Goal: Information Seeking & Learning: Obtain resource

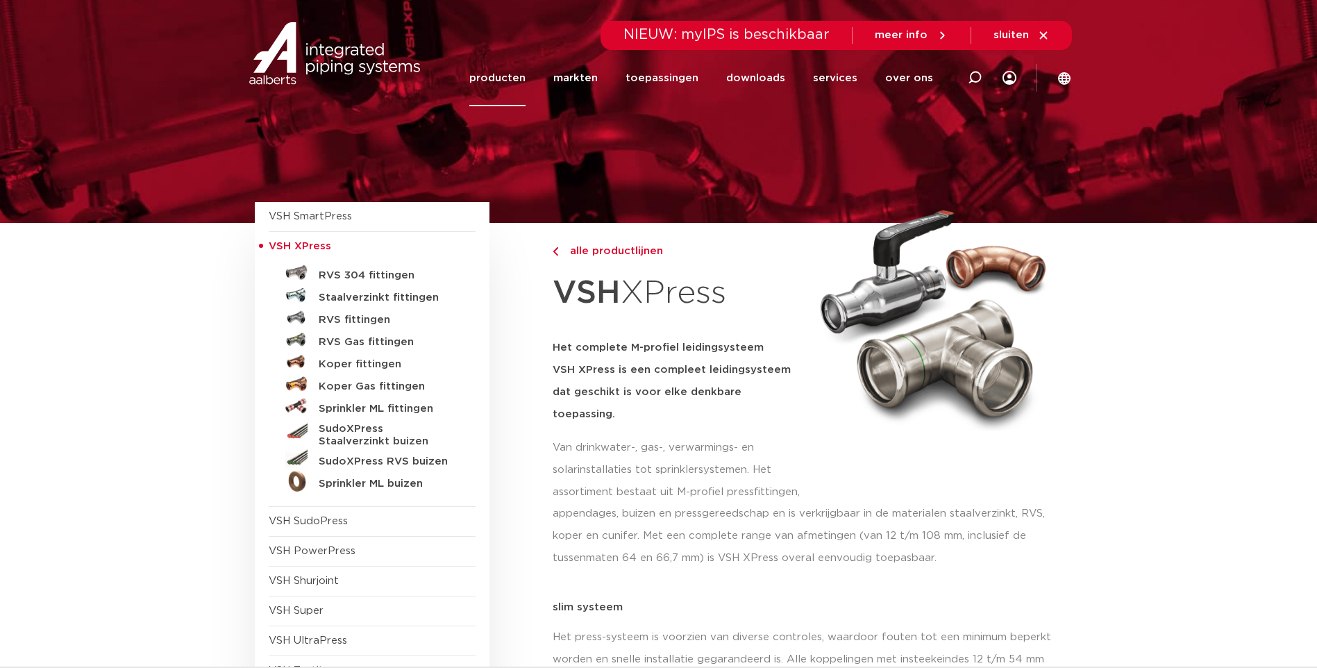
click at [513, 78] on link "producten" at bounding box center [497, 78] width 56 height 56
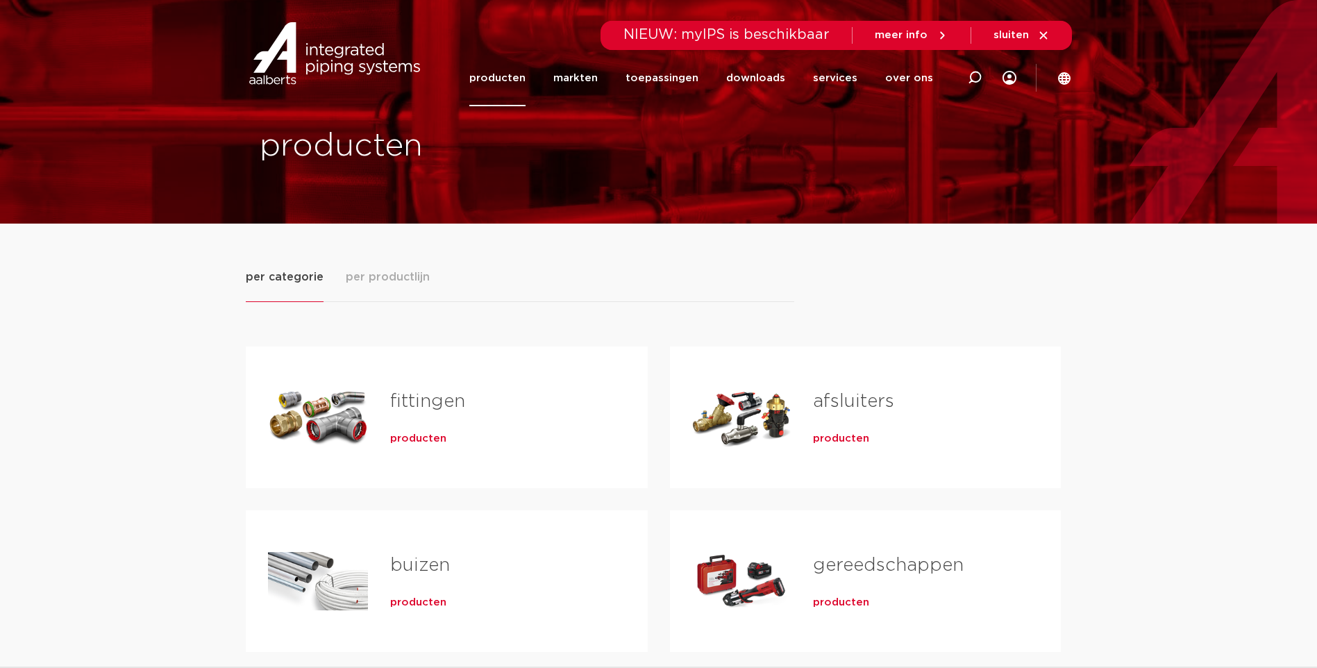
click at [407, 438] on span "producten" at bounding box center [418, 439] width 56 height 14
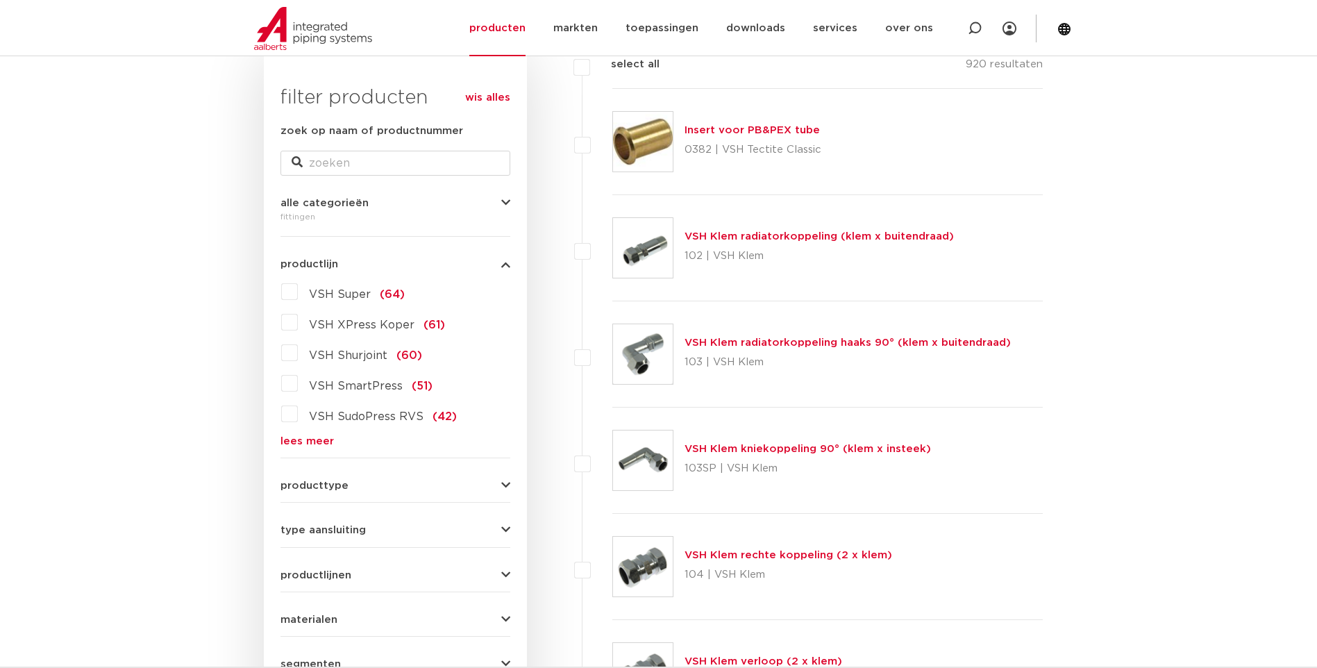
scroll to position [208, 0]
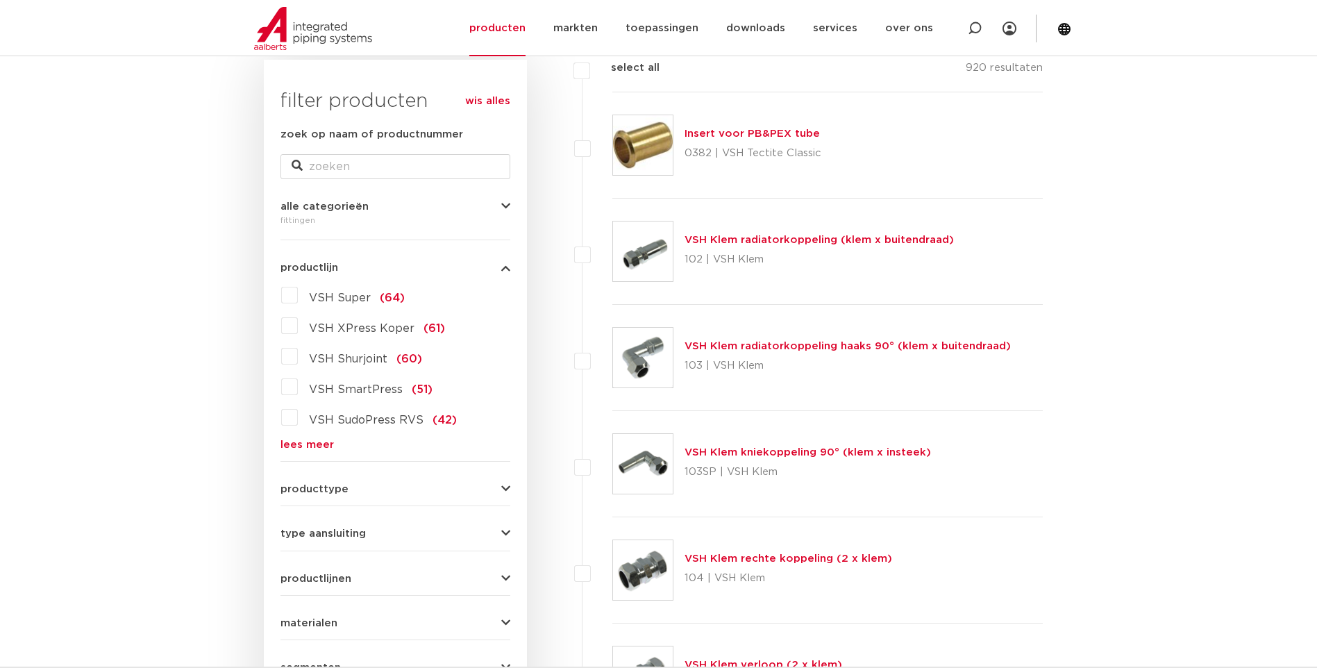
click at [326, 446] on link "lees meer" at bounding box center [395, 444] width 230 height 10
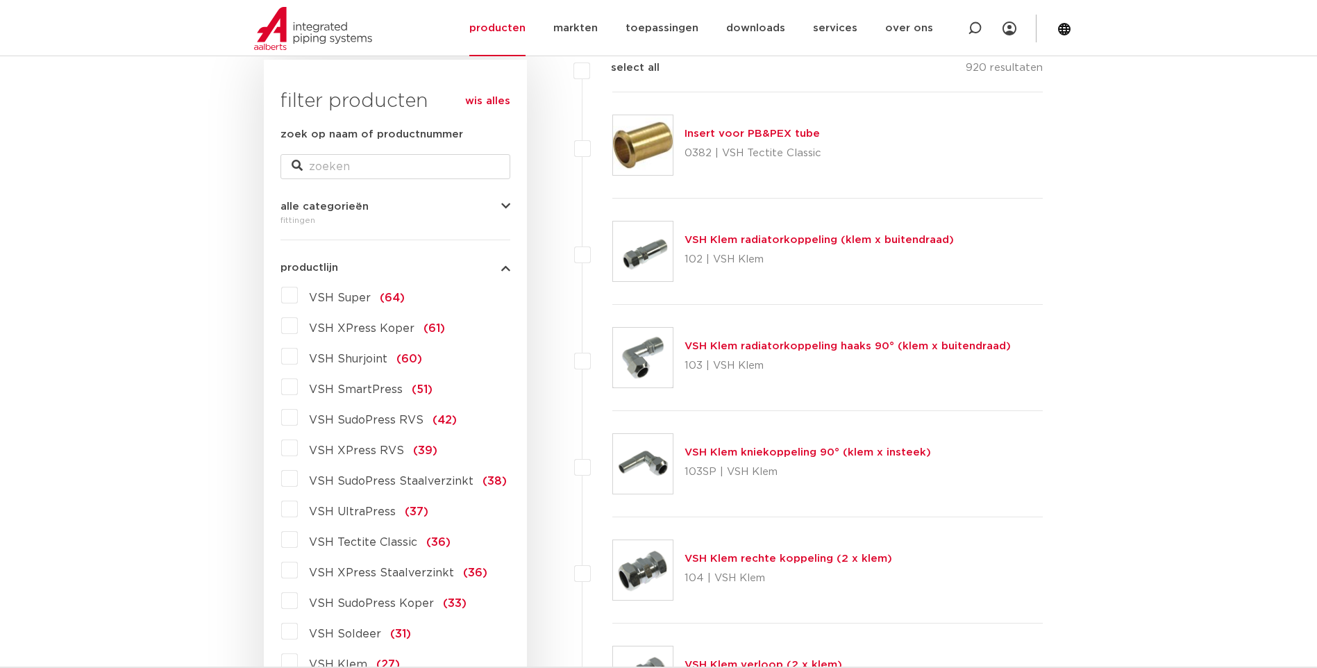
click at [298, 419] on label "VSH SudoPress RVS (42)" at bounding box center [377, 417] width 159 height 22
click at [0, 0] on input "VSH SudoPress RVS (42)" at bounding box center [0, 0] width 0 height 0
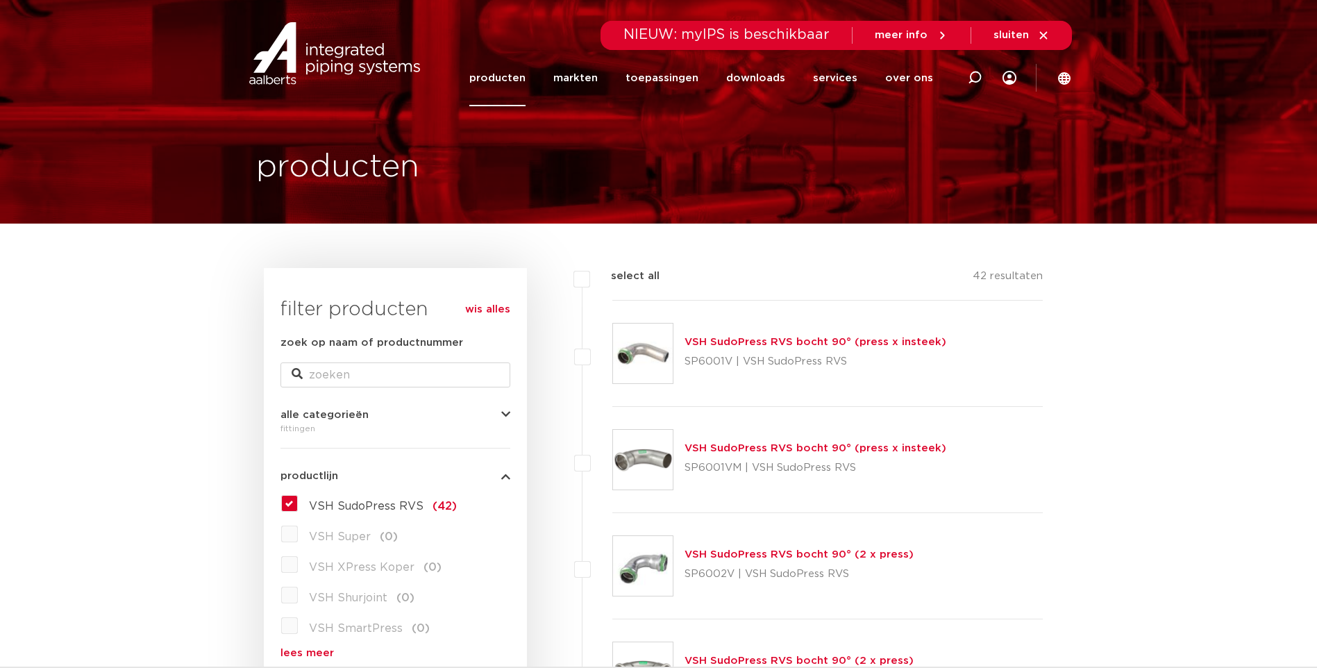
click at [490, 309] on link "wis alles" at bounding box center [487, 309] width 45 height 17
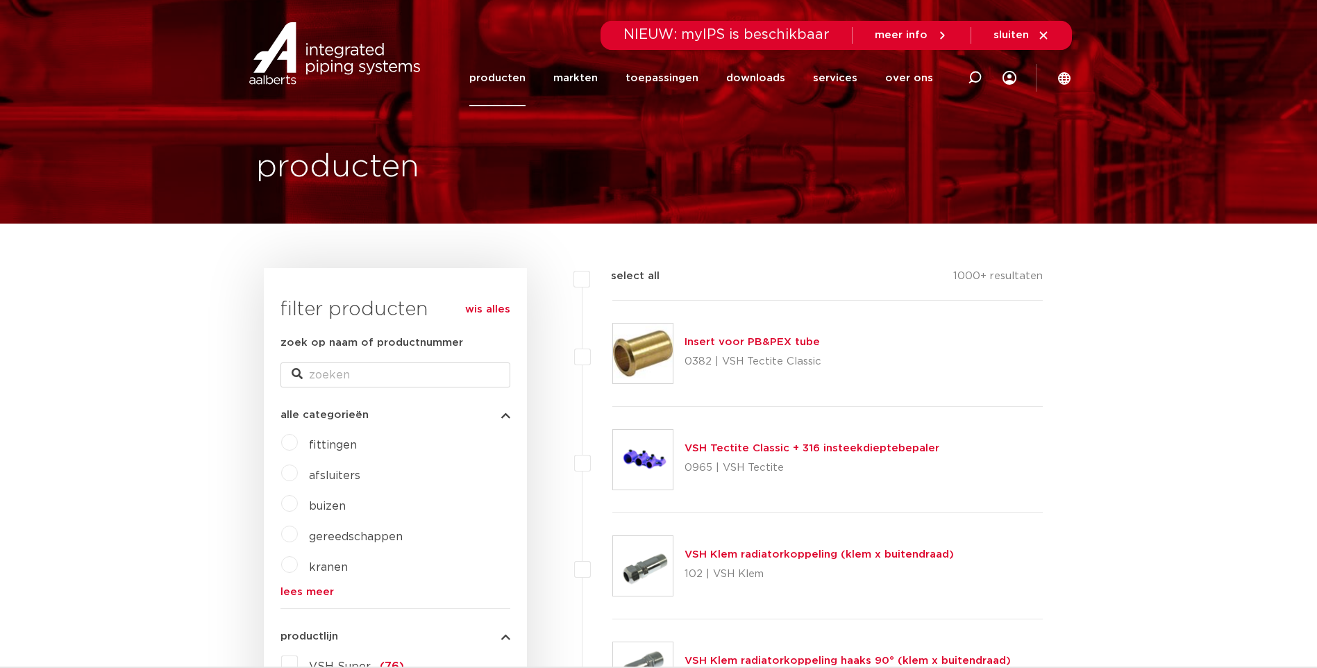
click at [298, 445] on label "fittingen" at bounding box center [327, 442] width 59 height 22
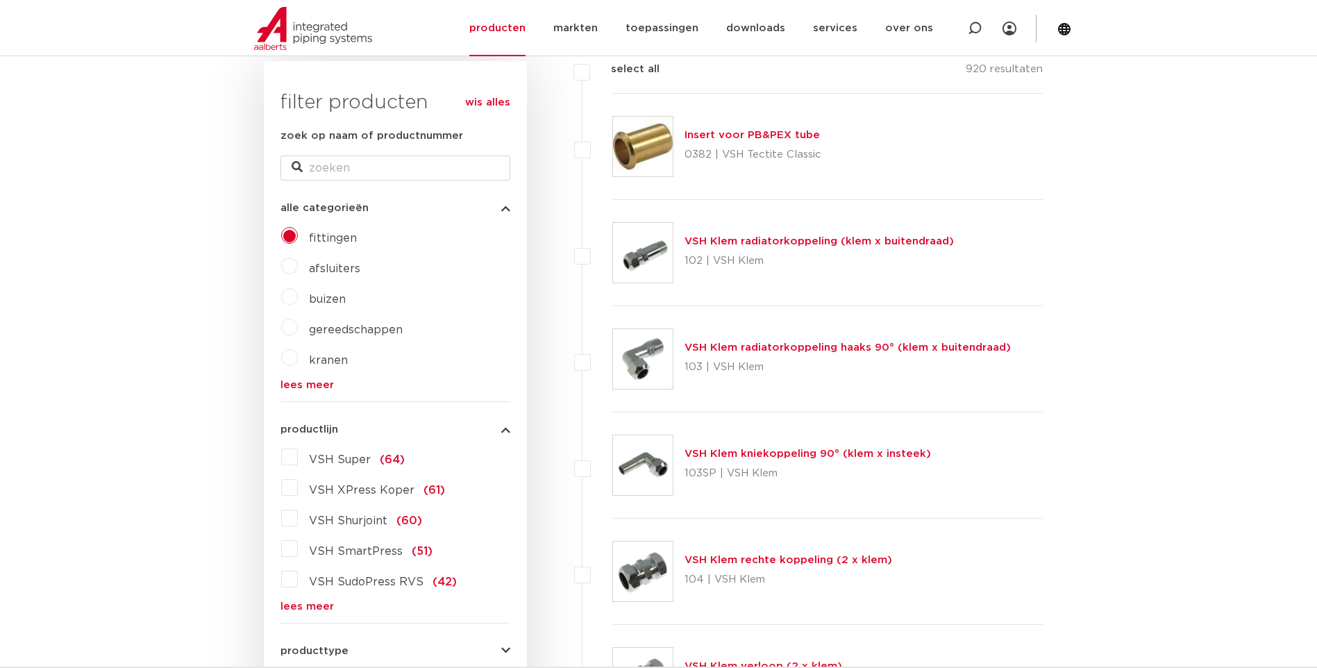
scroll to position [208, 0]
click at [299, 603] on link "lees meer" at bounding box center [395, 605] width 230 height 10
click at [298, 608] on label "VSH XPress RVS (39)" at bounding box center [368, 608] width 140 height 22
click at [0, 0] on input "VSH XPress RVS (39)" at bounding box center [0, 0] width 0 height 0
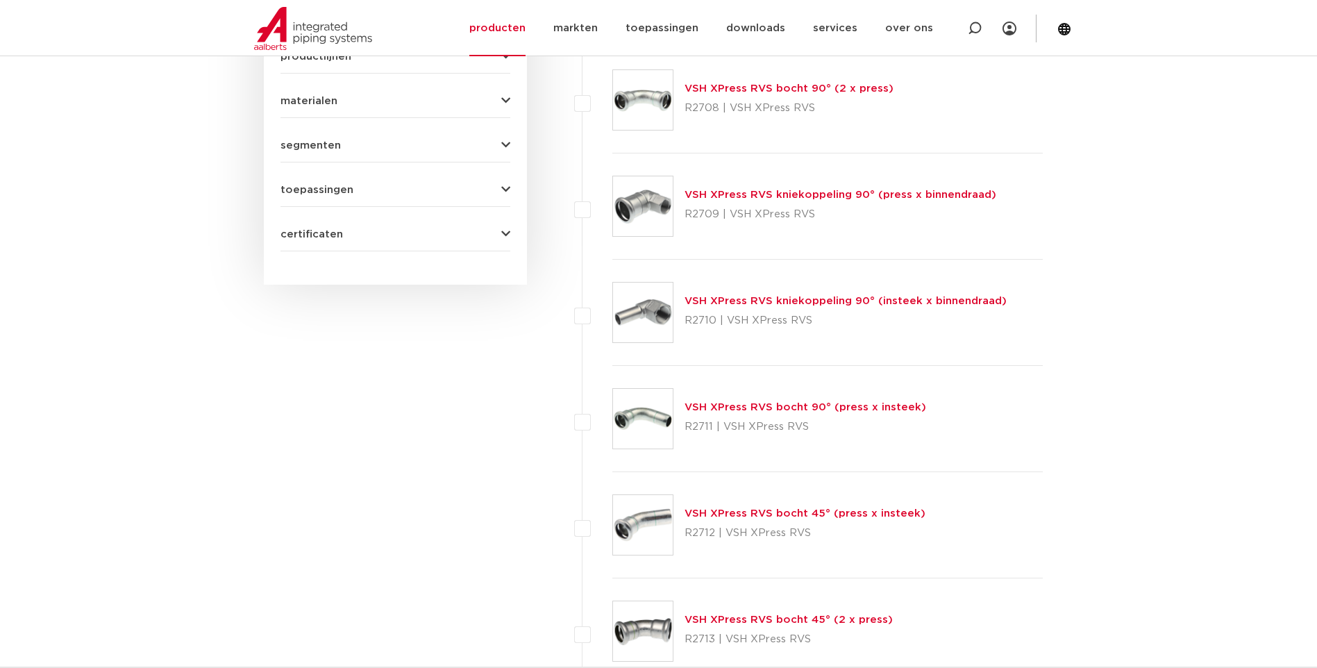
scroll to position [972, 0]
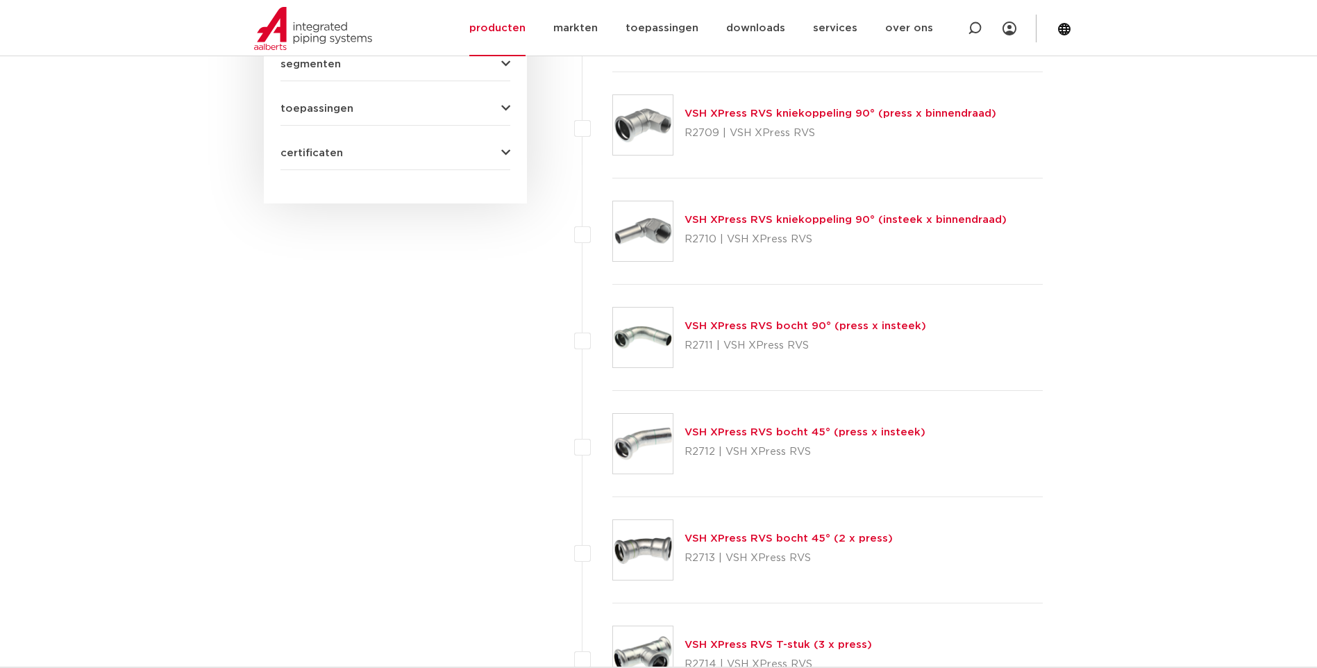
click at [763, 434] on link "VSH XPress RVS bocht 45° (press x insteek)" at bounding box center [805, 432] width 241 height 10
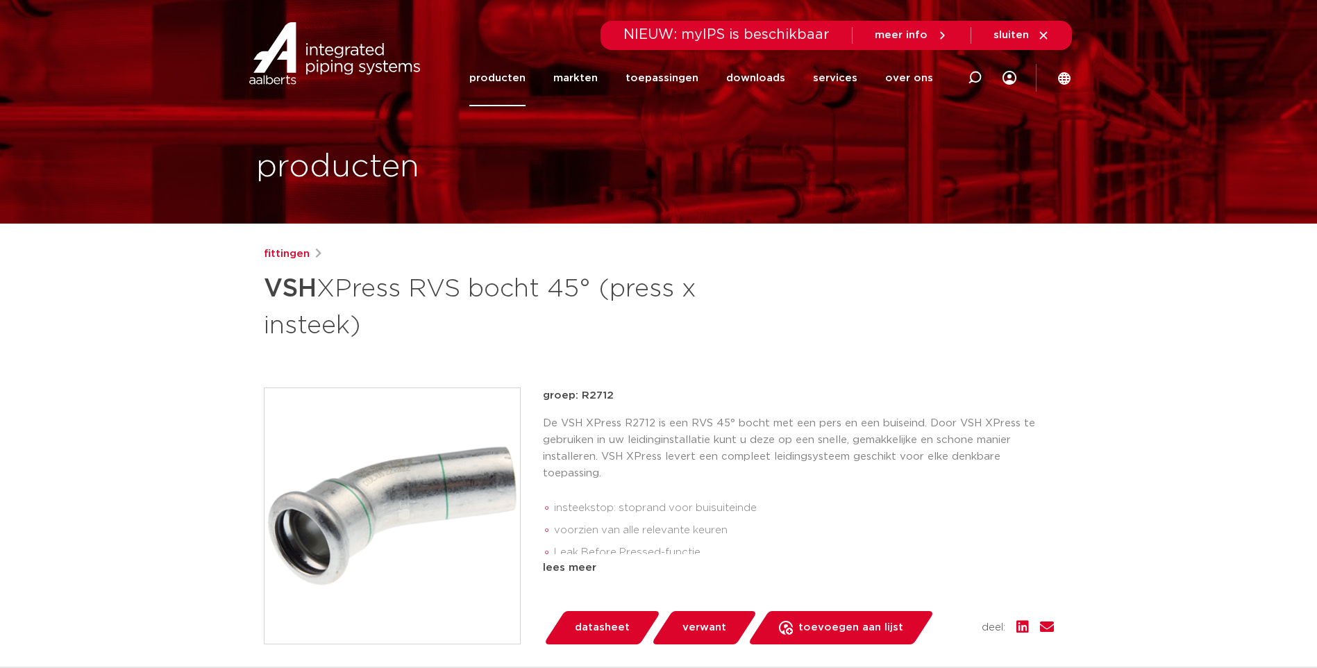
click at [592, 619] on span "datasheet" at bounding box center [602, 628] width 55 height 22
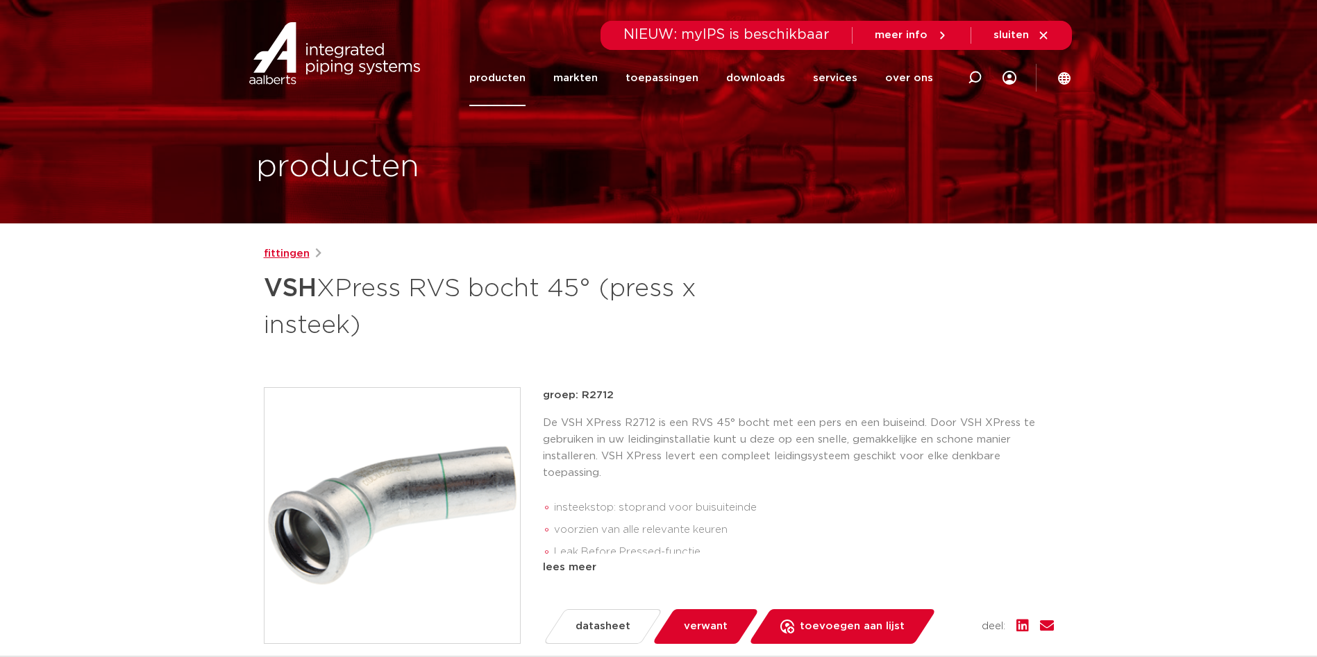
click at [288, 254] on link "fittingen" at bounding box center [287, 254] width 46 height 17
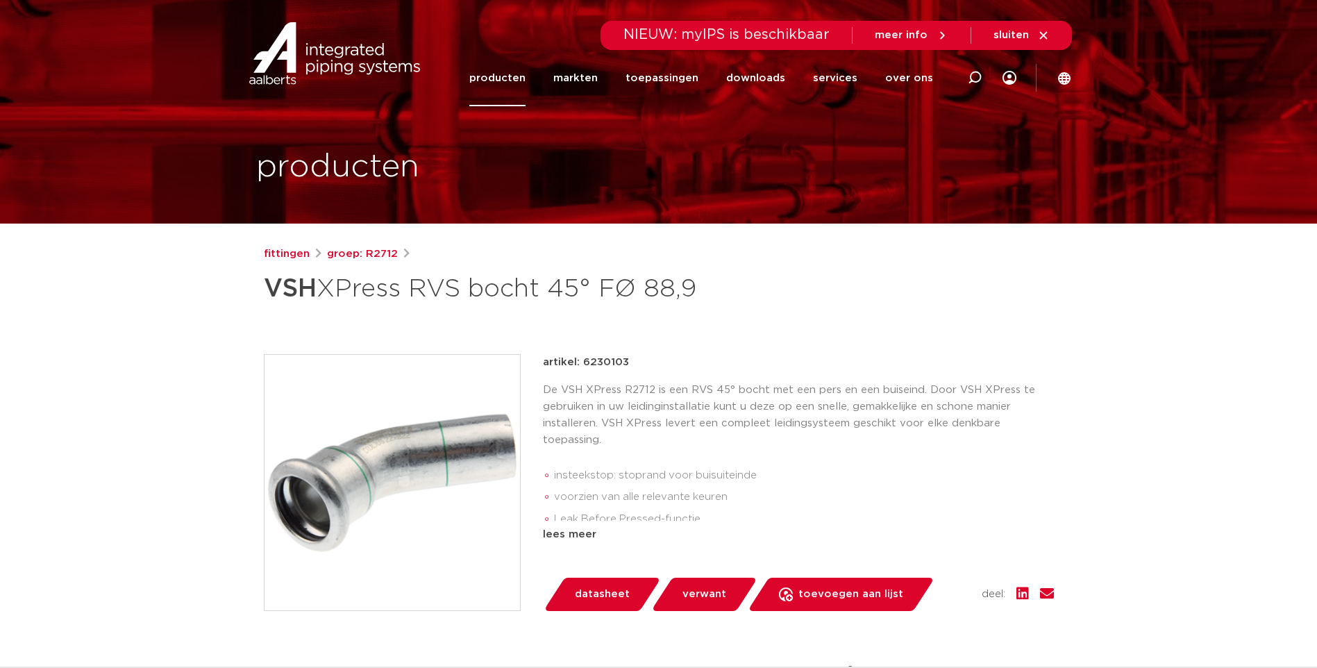
drag, startPoint x: 629, startPoint y: 361, endPoint x: 582, endPoint y: 368, distance: 47.0
click at [582, 368] on div "artikel: 6230103" at bounding box center [798, 362] width 511 height 17
copy p "6230103"
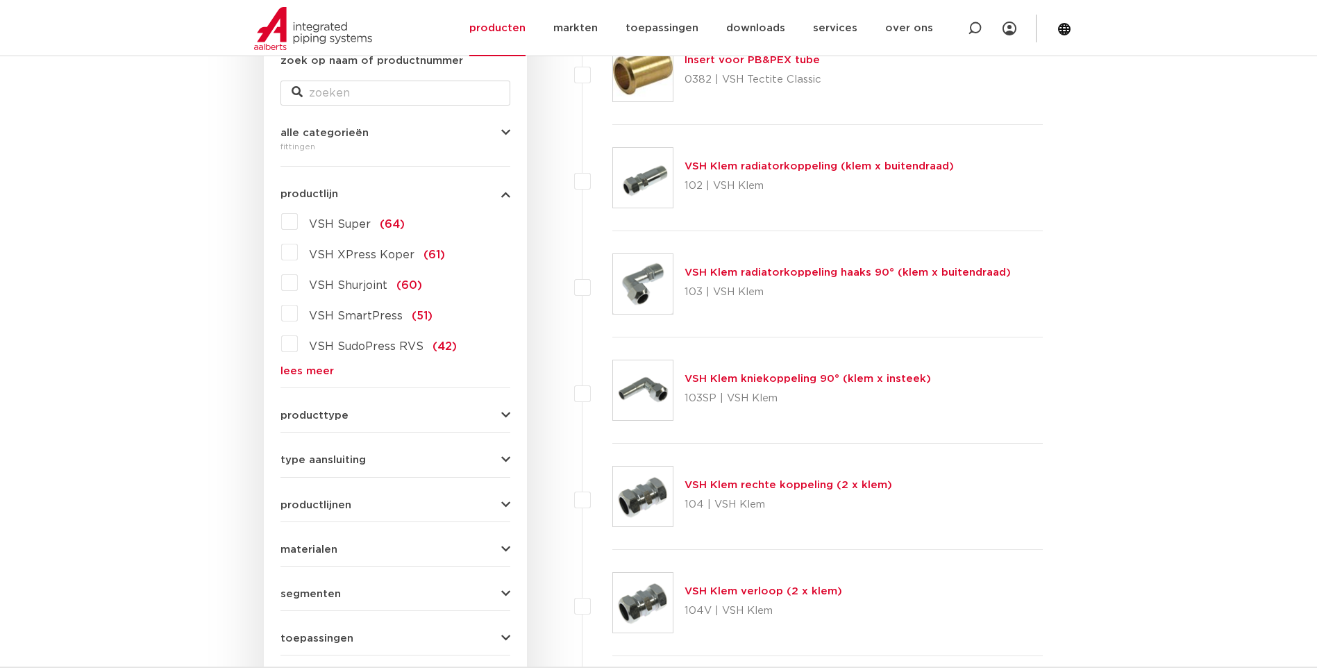
scroll to position [208, 0]
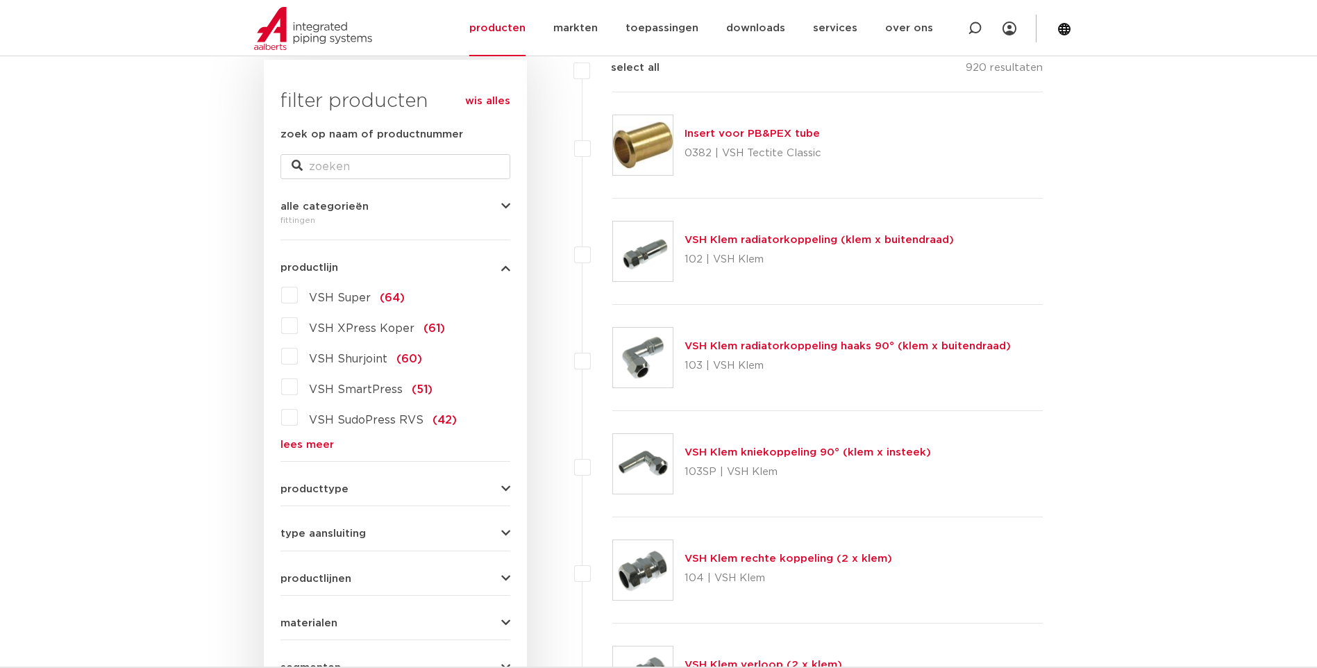
click at [304, 447] on link "lees meer" at bounding box center [395, 444] width 230 height 10
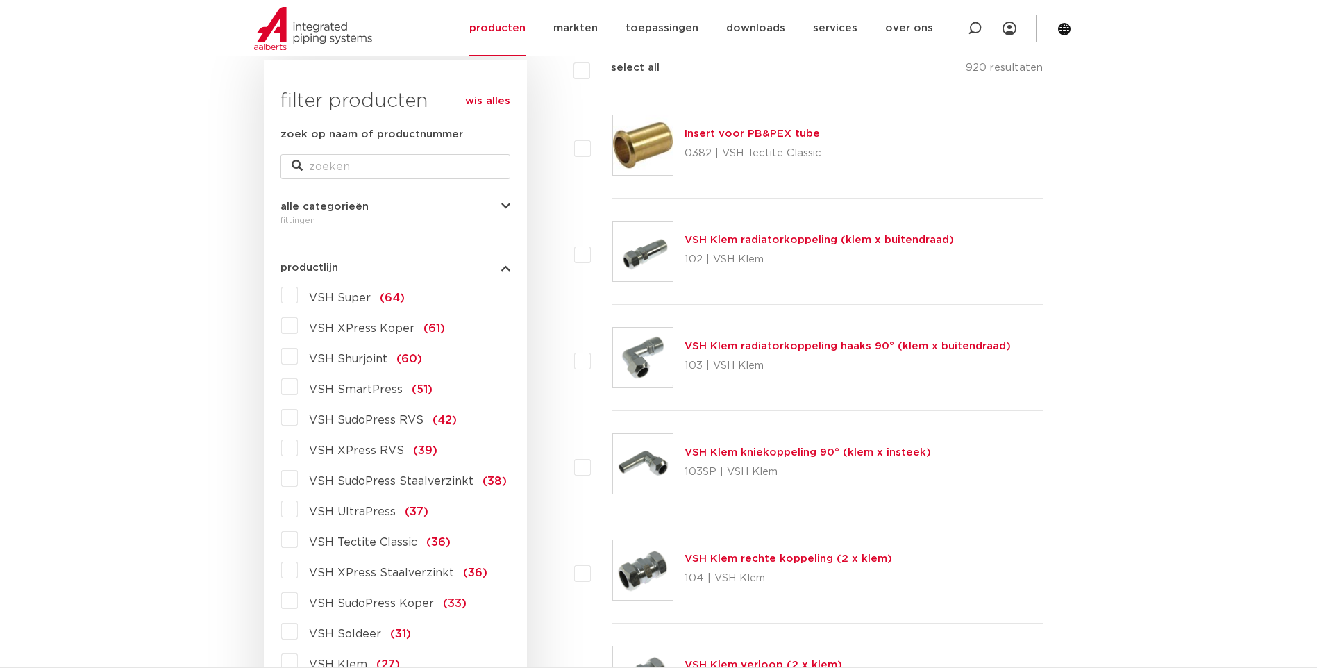
click at [298, 451] on label "VSH XPress RVS (39)" at bounding box center [368, 448] width 140 height 22
click at [0, 0] on input "VSH XPress RVS (39)" at bounding box center [0, 0] width 0 height 0
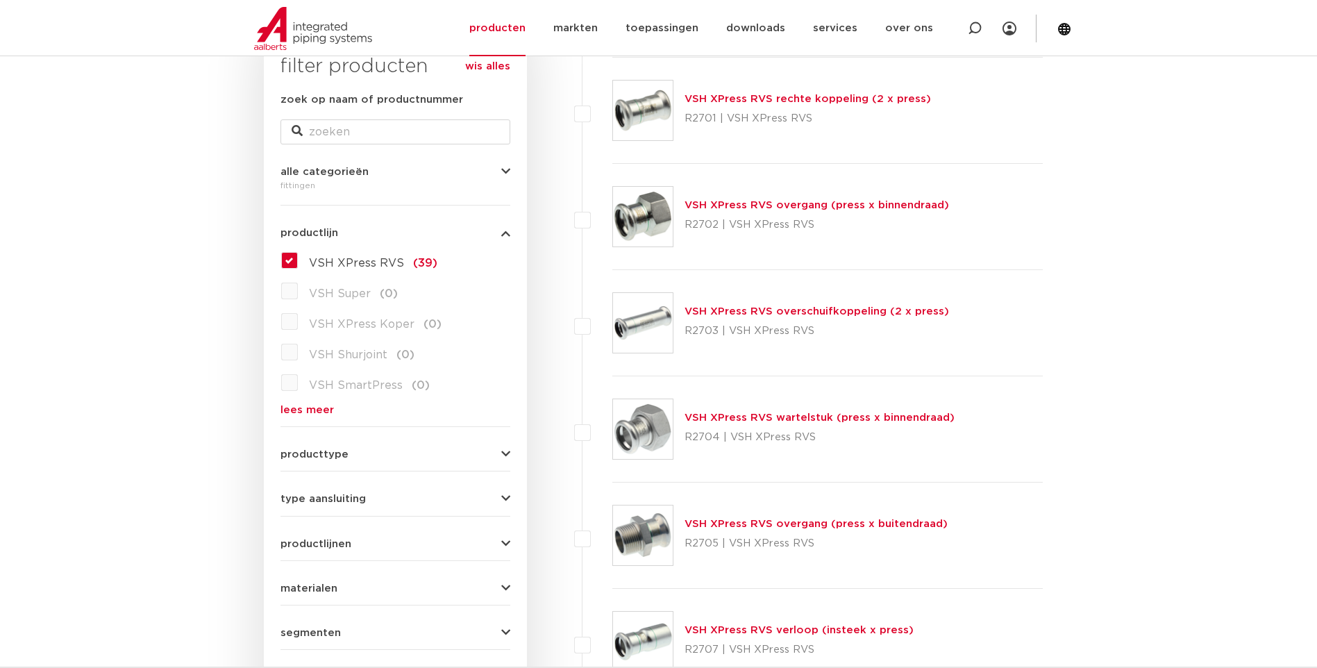
scroll to position [208, 0]
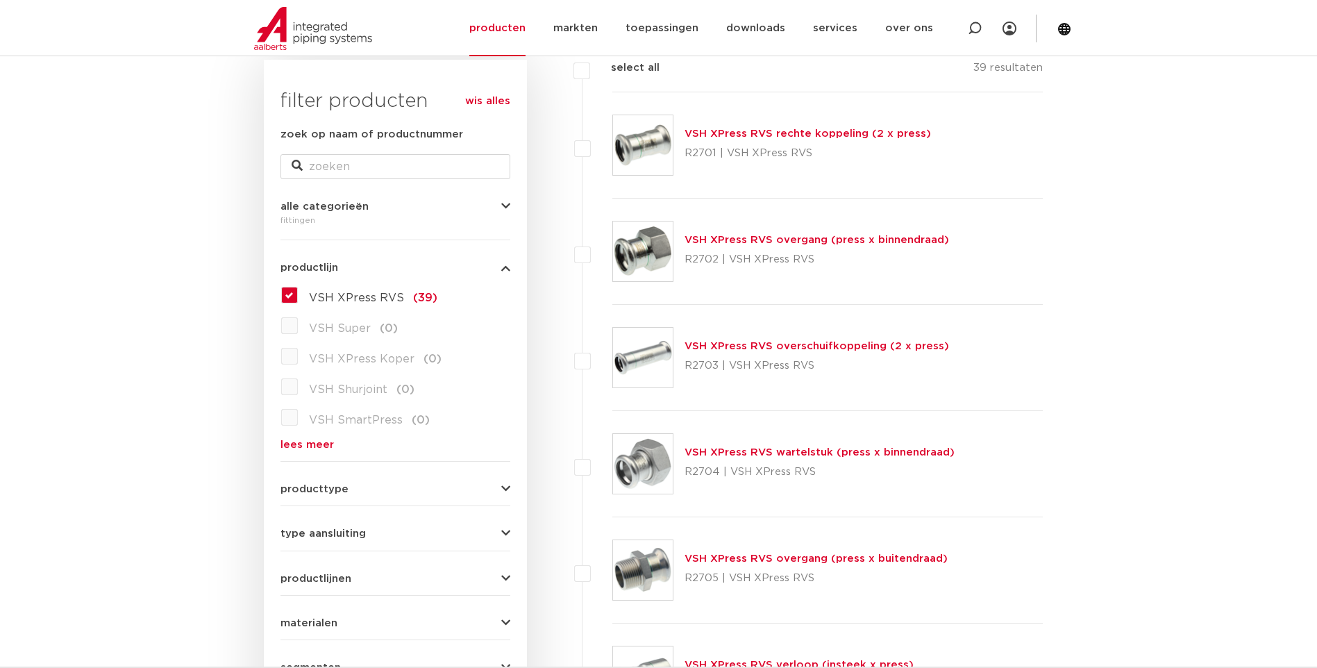
click at [745, 347] on link "VSH XPress RVS overschuifkoppeling (2 x press)" at bounding box center [817, 346] width 265 height 10
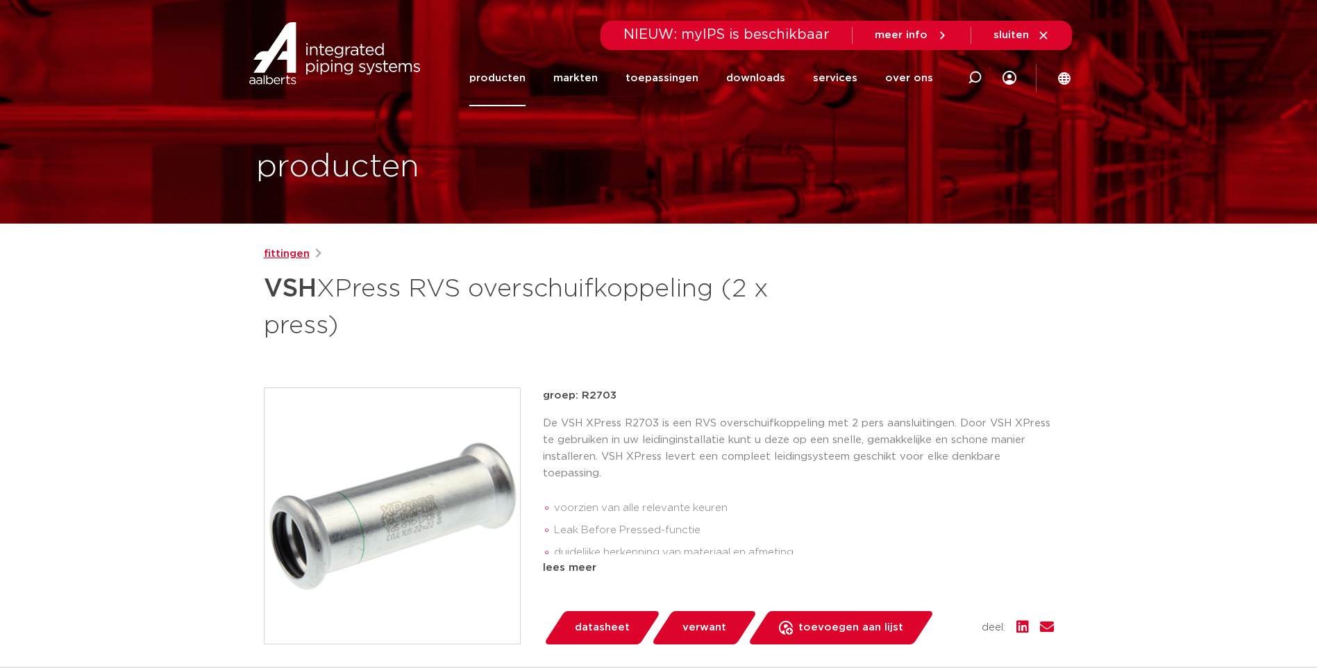
click at [283, 256] on link "fittingen" at bounding box center [287, 254] width 46 height 17
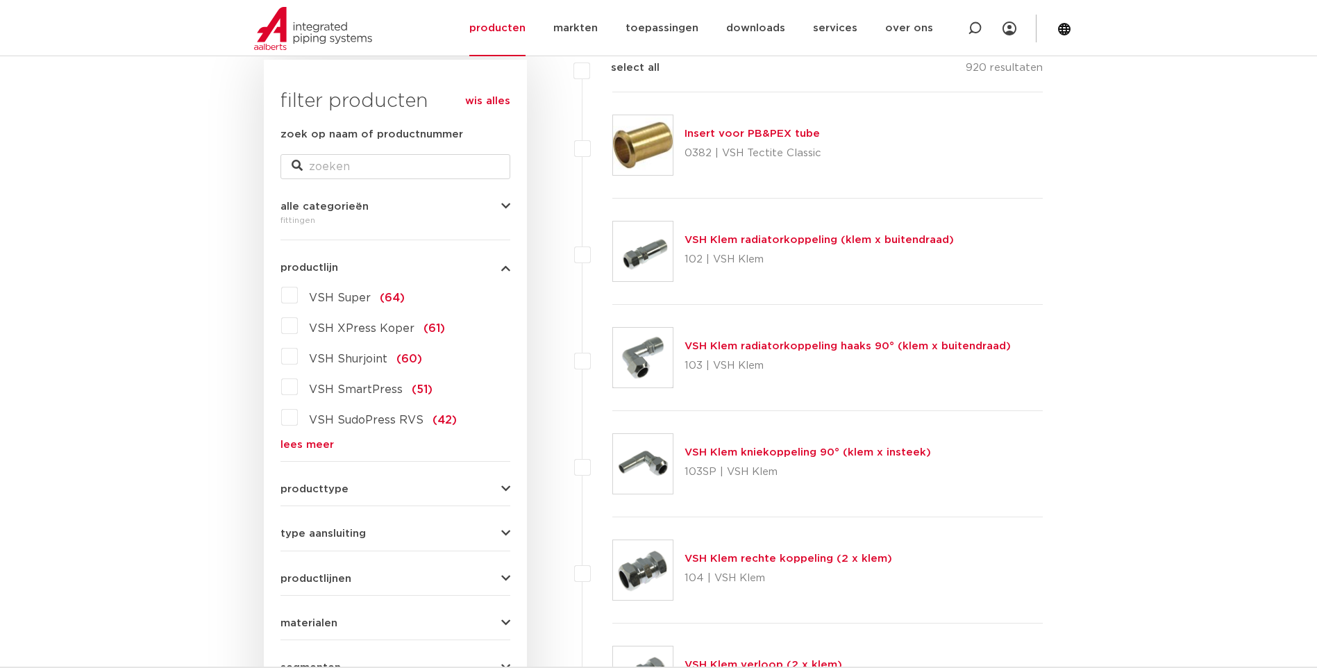
click at [312, 445] on link "lees meer" at bounding box center [395, 444] width 230 height 10
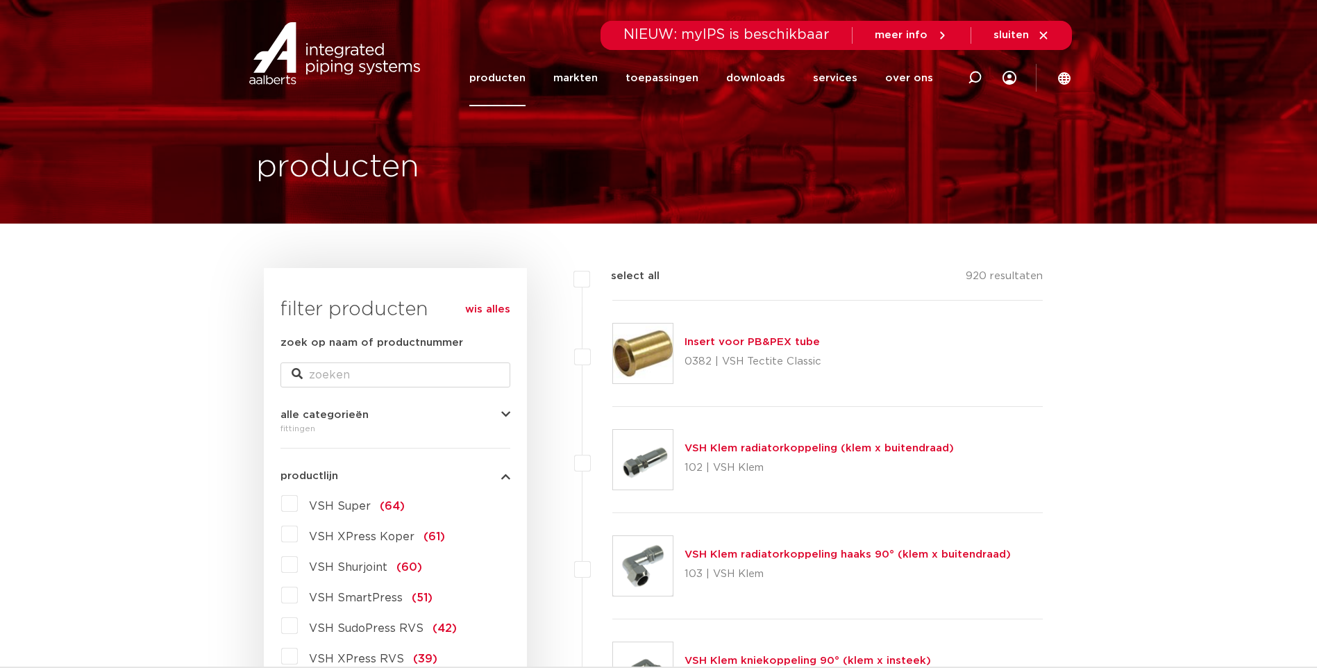
click at [511, 81] on link "producten" at bounding box center [497, 78] width 56 height 56
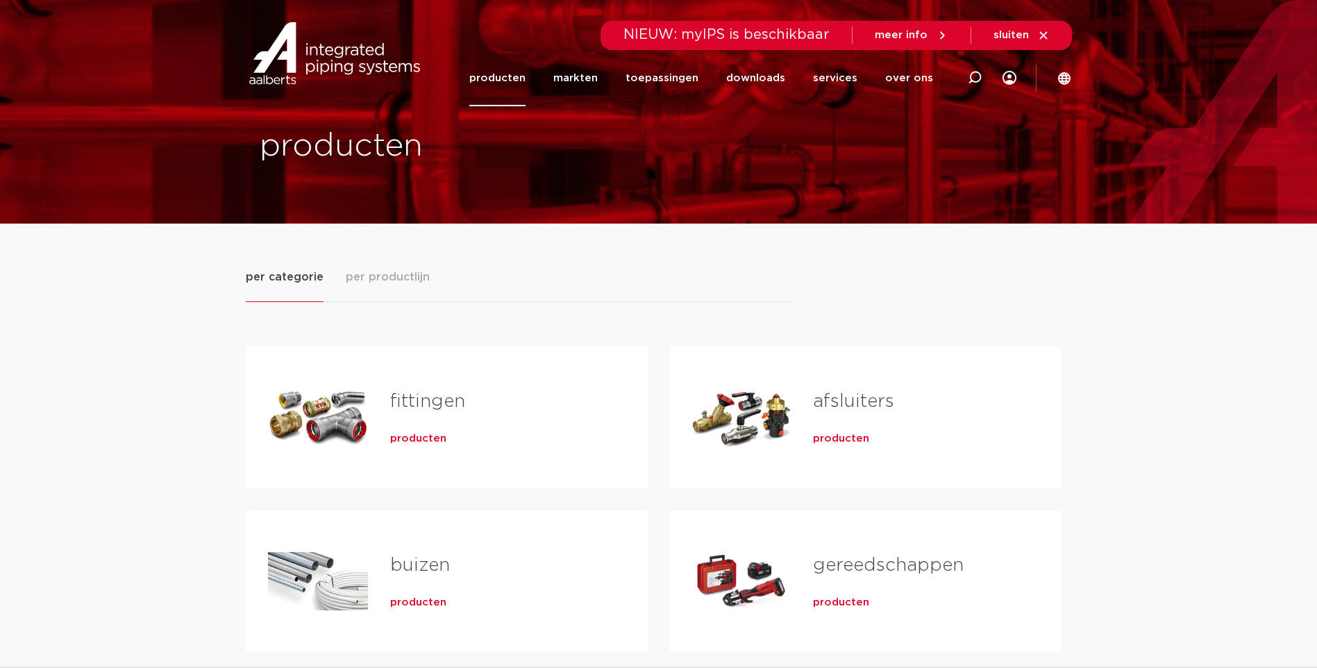
click at [419, 443] on span "producten" at bounding box center [418, 439] width 56 height 14
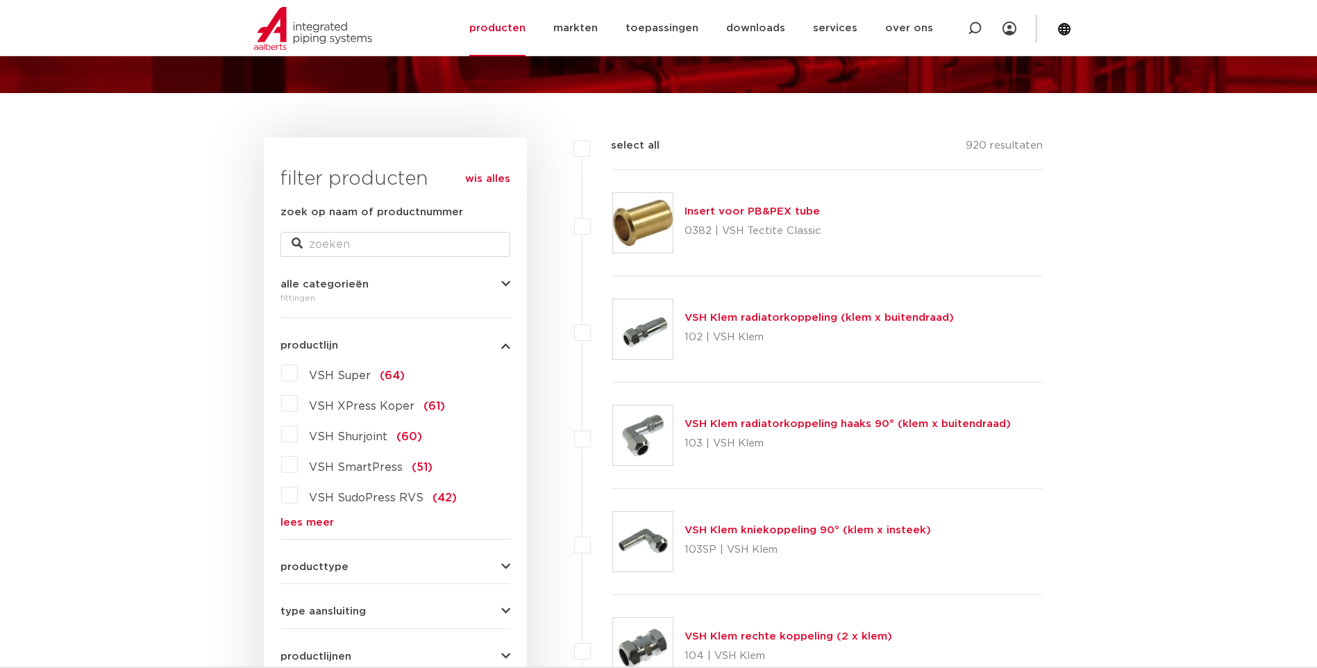
scroll to position [139, 0]
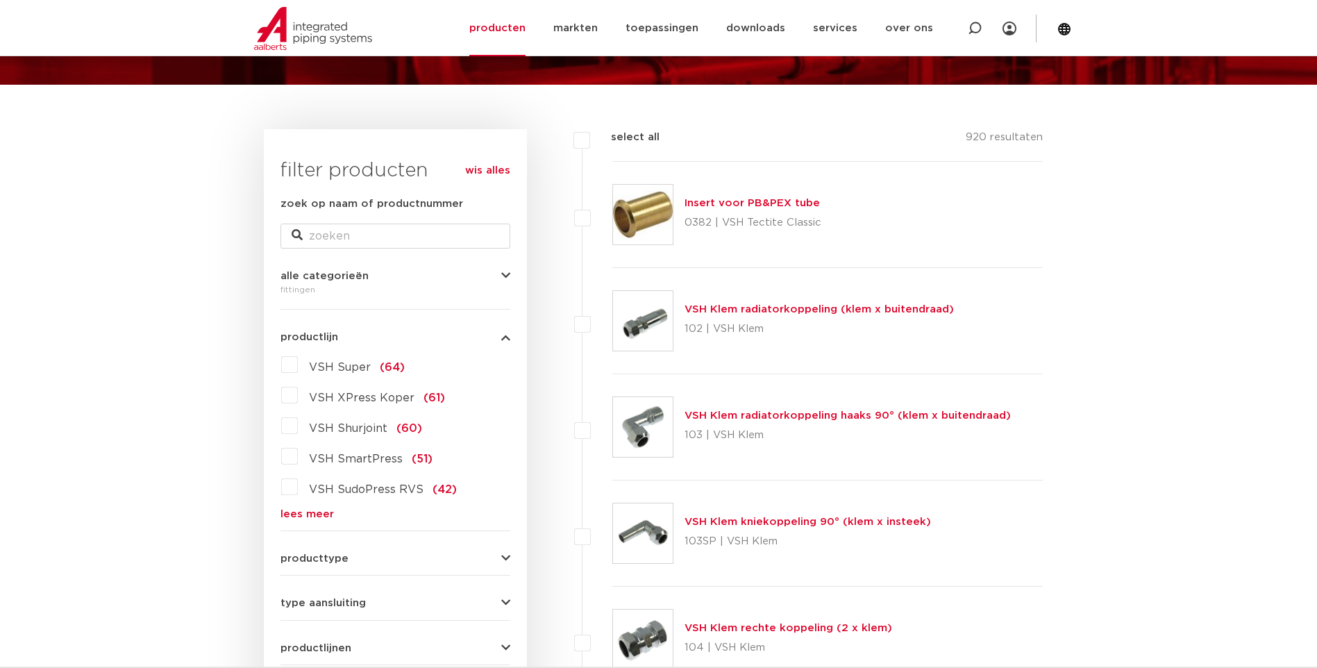
click at [339, 516] on link "lees meer" at bounding box center [395, 514] width 230 height 10
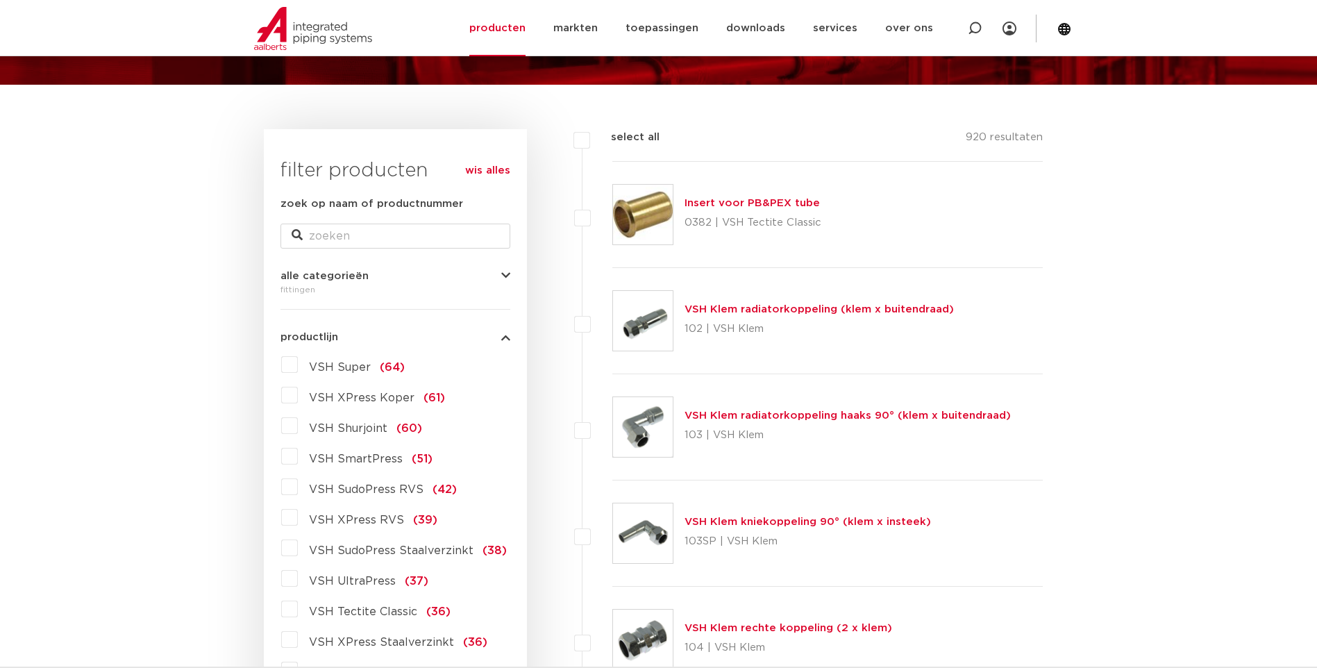
click at [298, 517] on label "VSH XPress RVS (39)" at bounding box center [368, 517] width 140 height 22
click at [0, 0] on input "VSH XPress RVS (39)" at bounding box center [0, 0] width 0 height 0
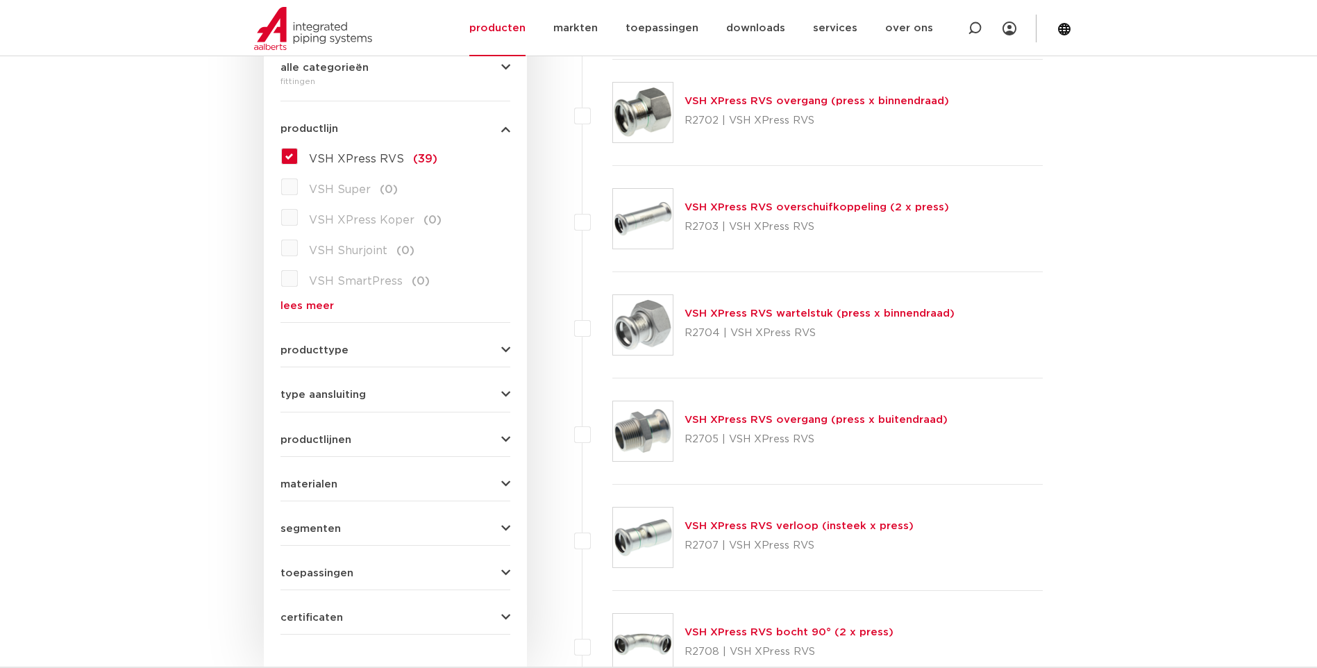
scroll to position [278, 0]
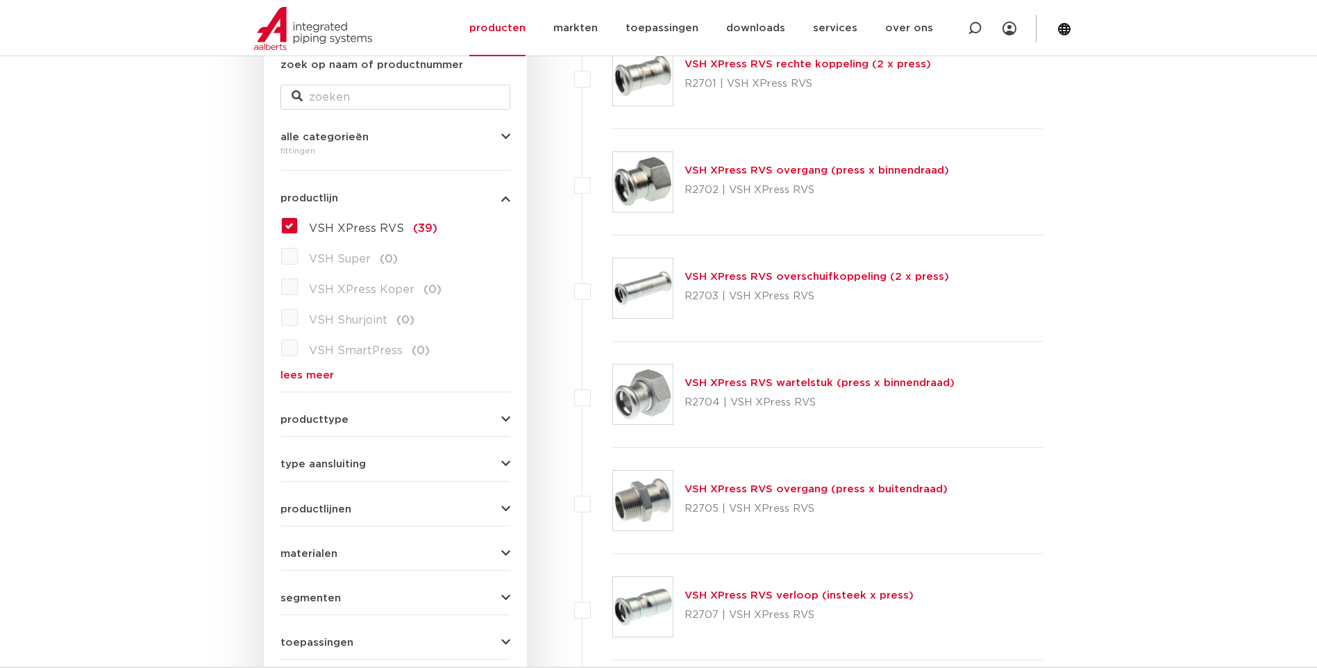
click at [754, 278] on link "VSH XPress RVS overschuifkoppeling (2 x press)" at bounding box center [817, 276] width 265 height 10
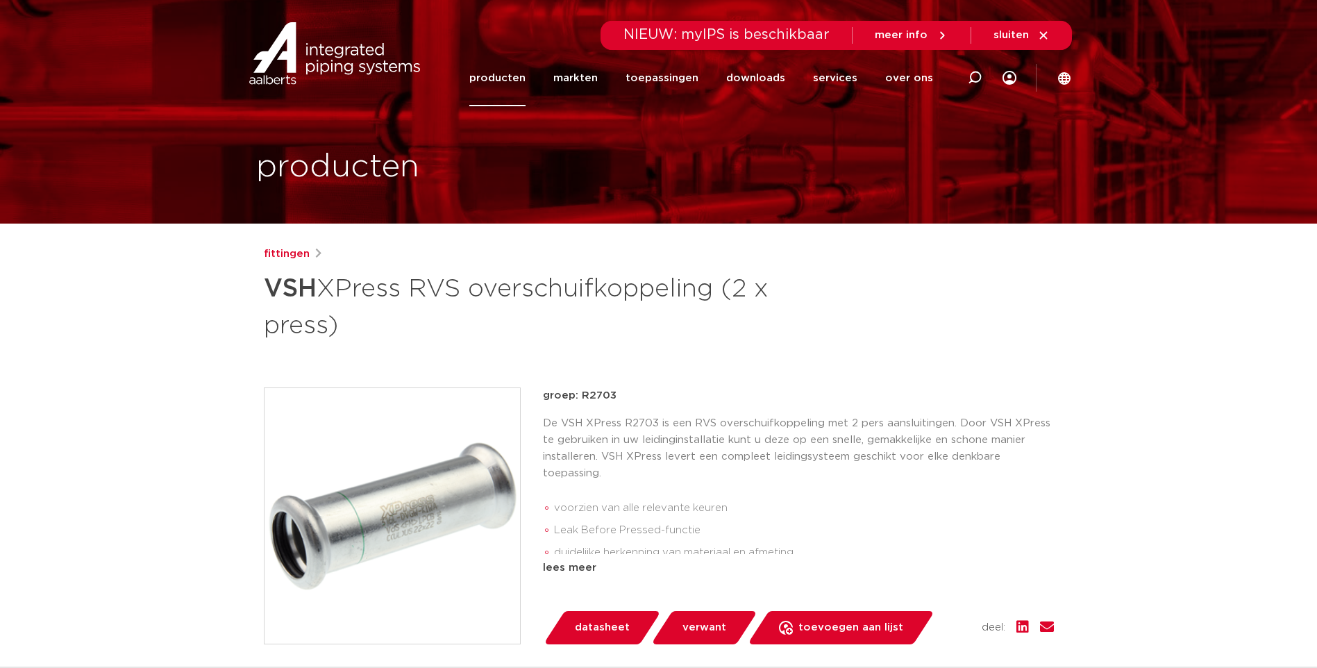
click at [600, 624] on span "datasheet" at bounding box center [602, 628] width 55 height 22
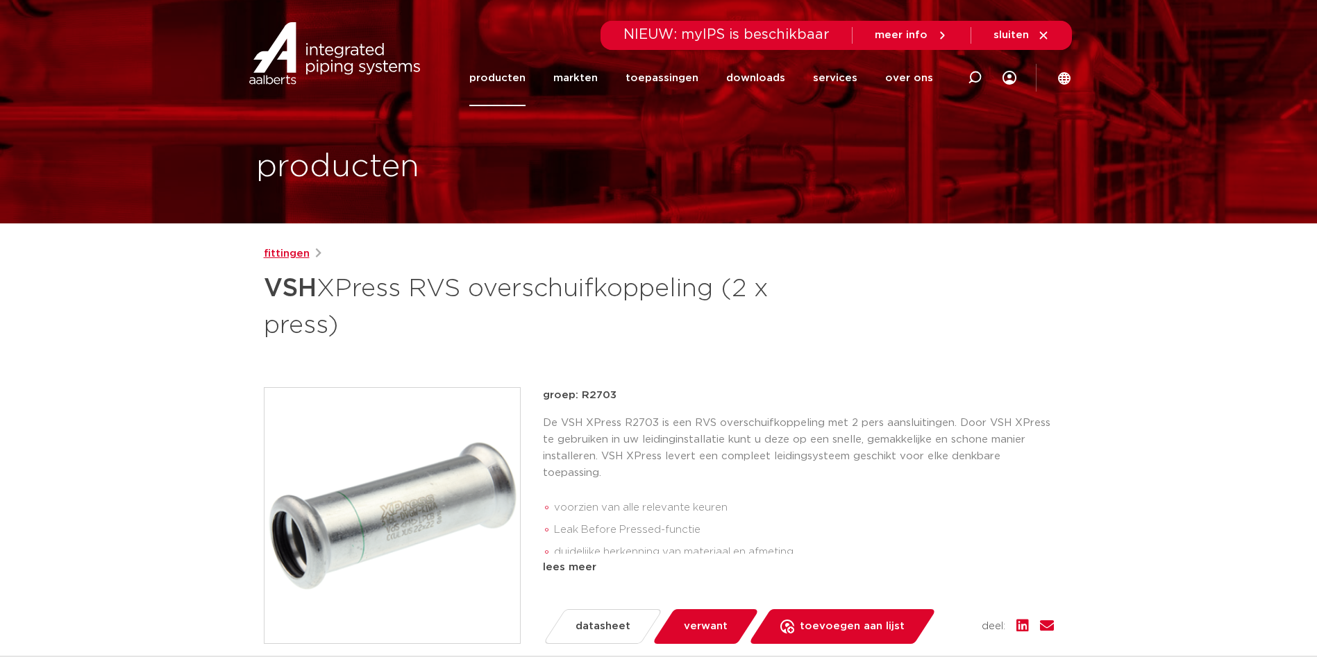
click at [283, 249] on link "fittingen" at bounding box center [287, 254] width 46 height 17
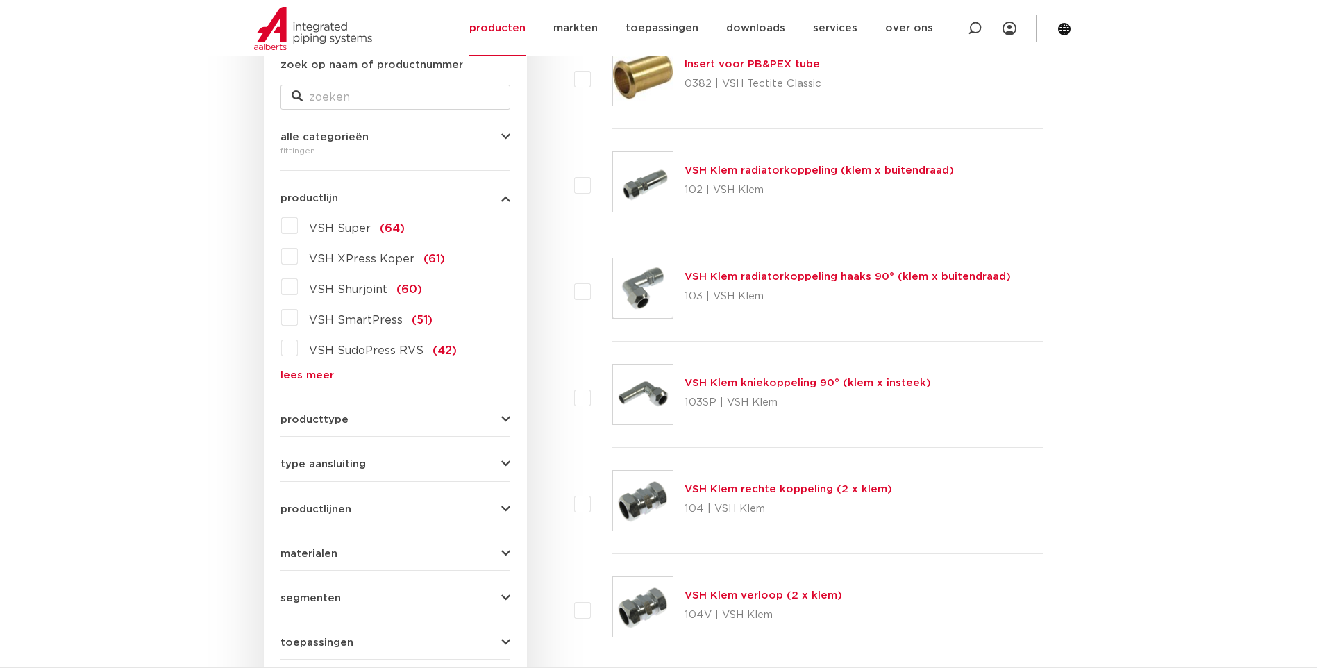
click at [307, 376] on link "lees meer" at bounding box center [395, 375] width 230 height 10
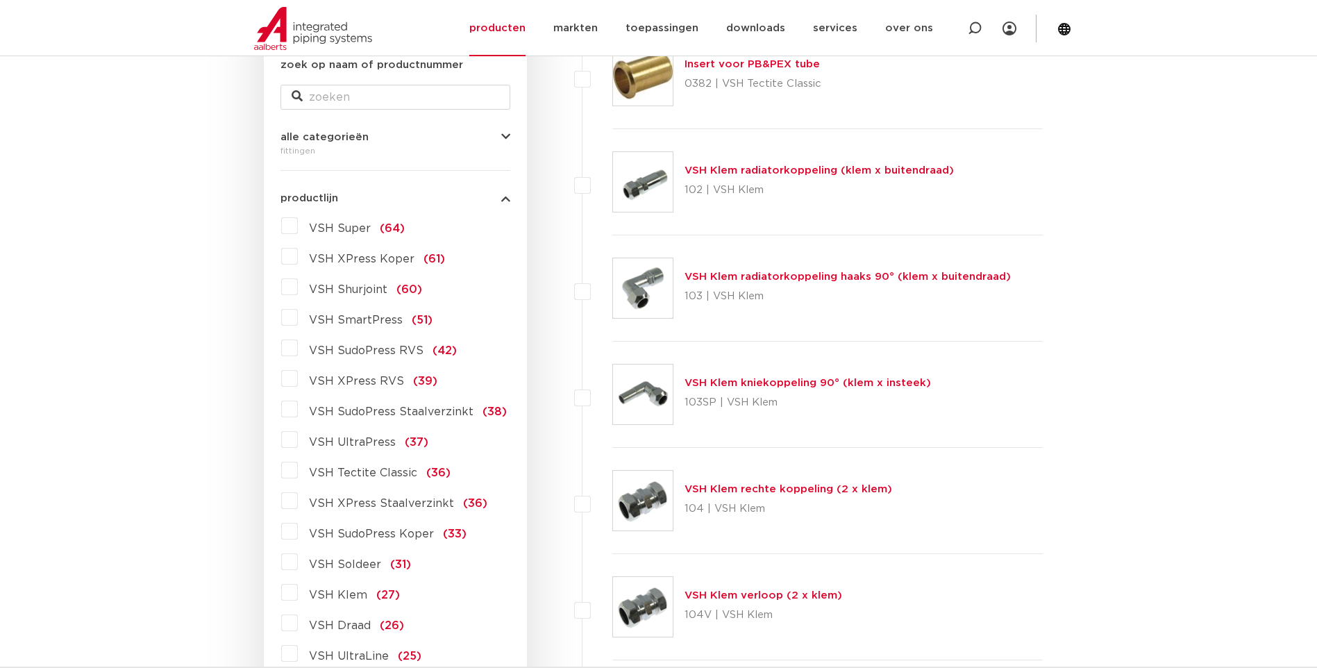
click at [298, 380] on label "VSH XPress RVS (39)" at bounding box center [368, 378] width 140 height 22
click at [0, 0] on input "VSH XPress RVS (39)" at bounding box center [0, 0] width 0 height 0
click at [298, 380] on label "VSH XPress RVS (39)" at bounding box center [368, 378] width 140 height 22
click at [0, 0] on input "VSH XPress RVS (39)" at bounding box center [0, 0] width 0 height 0
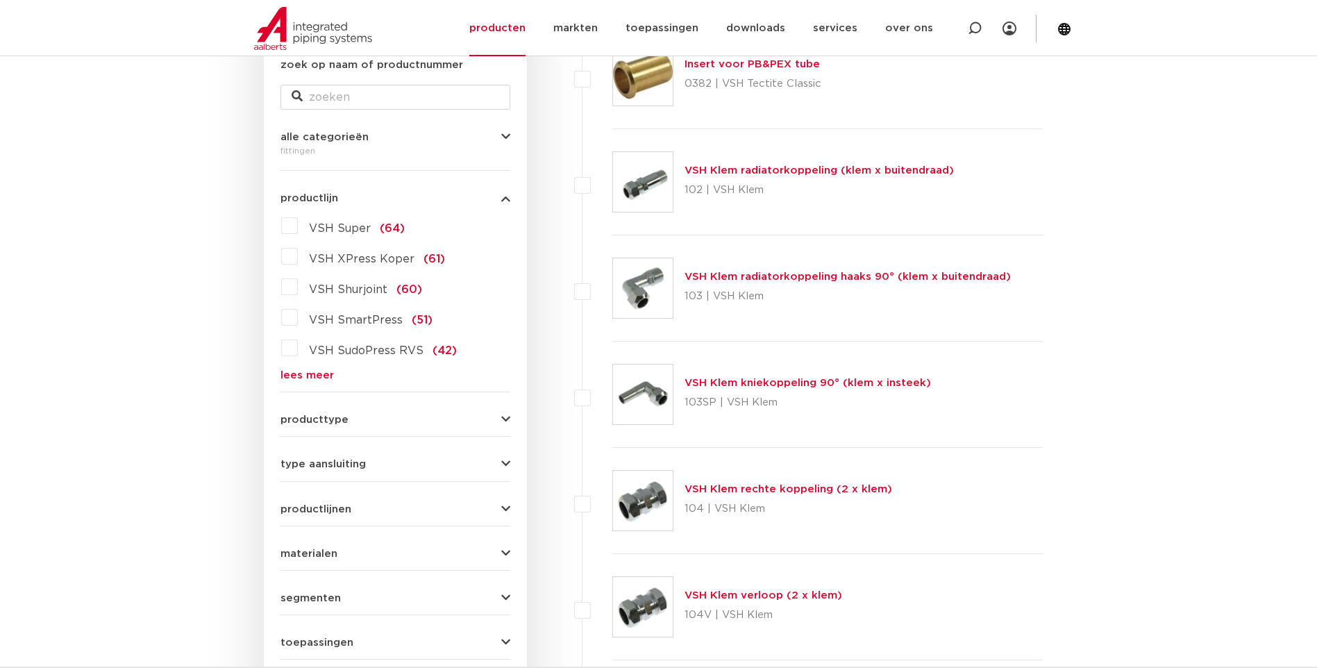
click at [308, 377] on link "lees meer" at bounding box center [395, 375] width 230 height 10
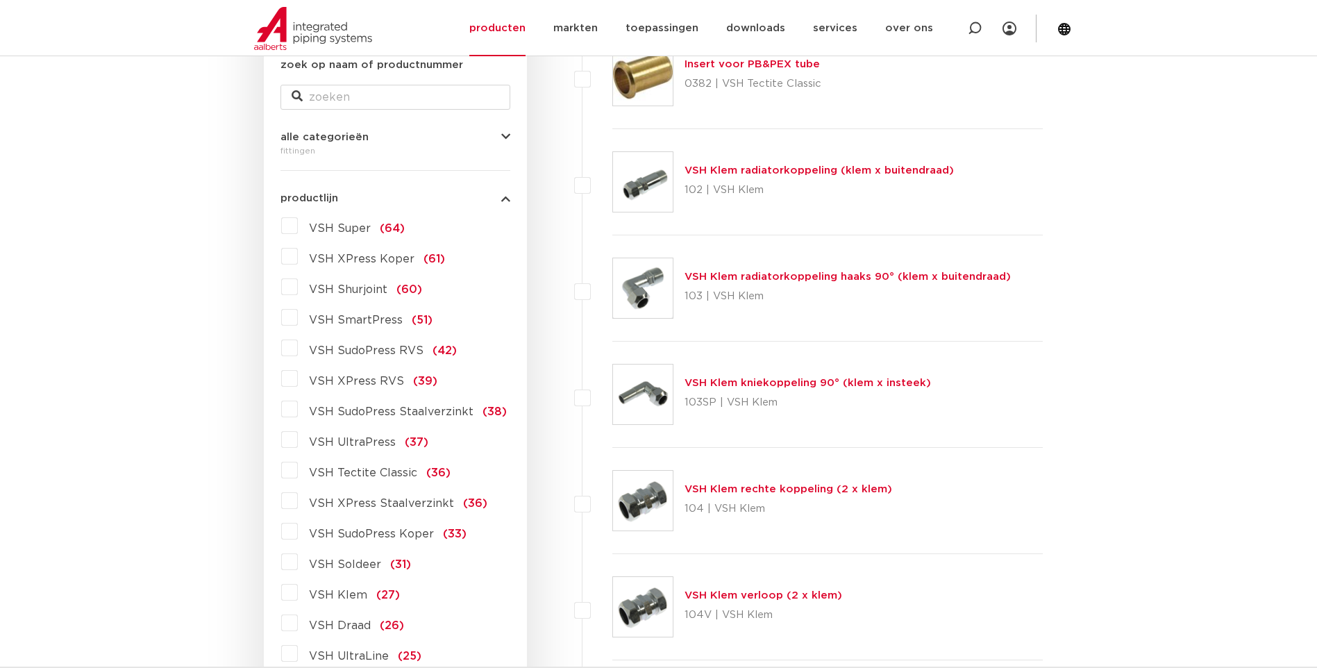
click at [298, 378] on label "VSH XPress RVS (39)" at bounding box center [368, 378] width 140 height 22
click at [0, 0] on input "VSH XPress RVS (39)" at bounding box center [0, 0] width 0 height 0
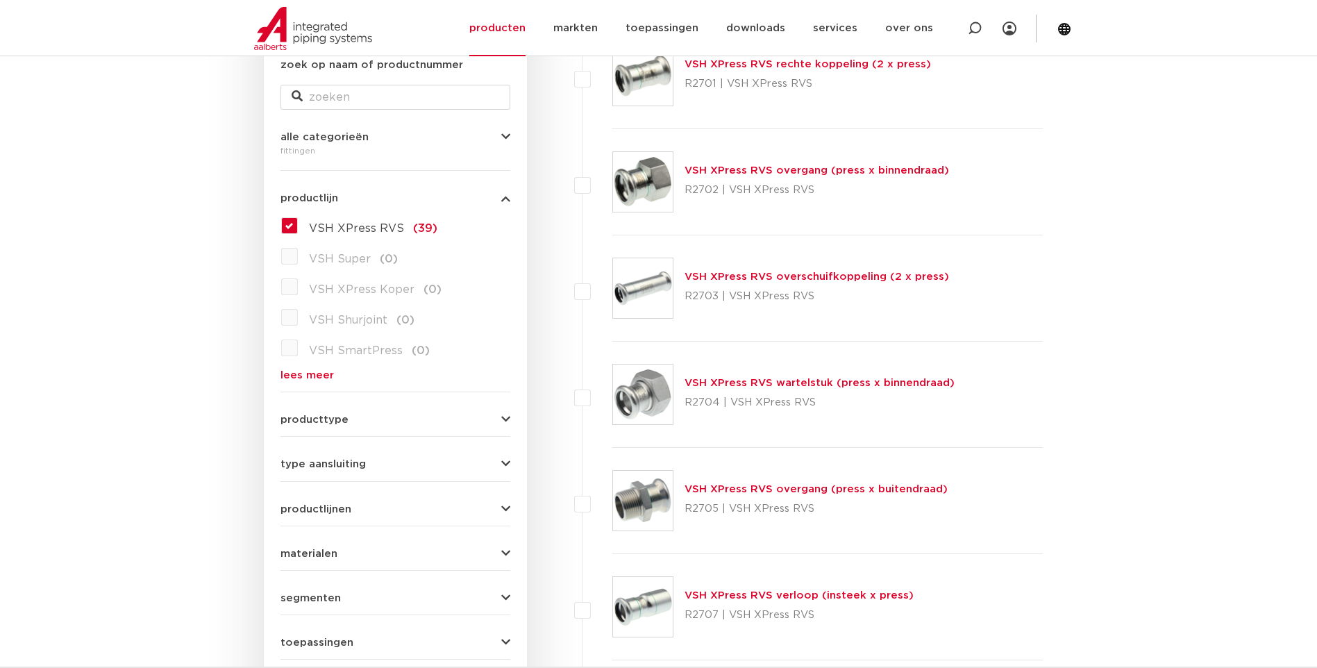
click at [760, 491] on link "VSH XPress RVS overgang (press x buitendraad)" at bounding box center [816, 489] width 263 height 10
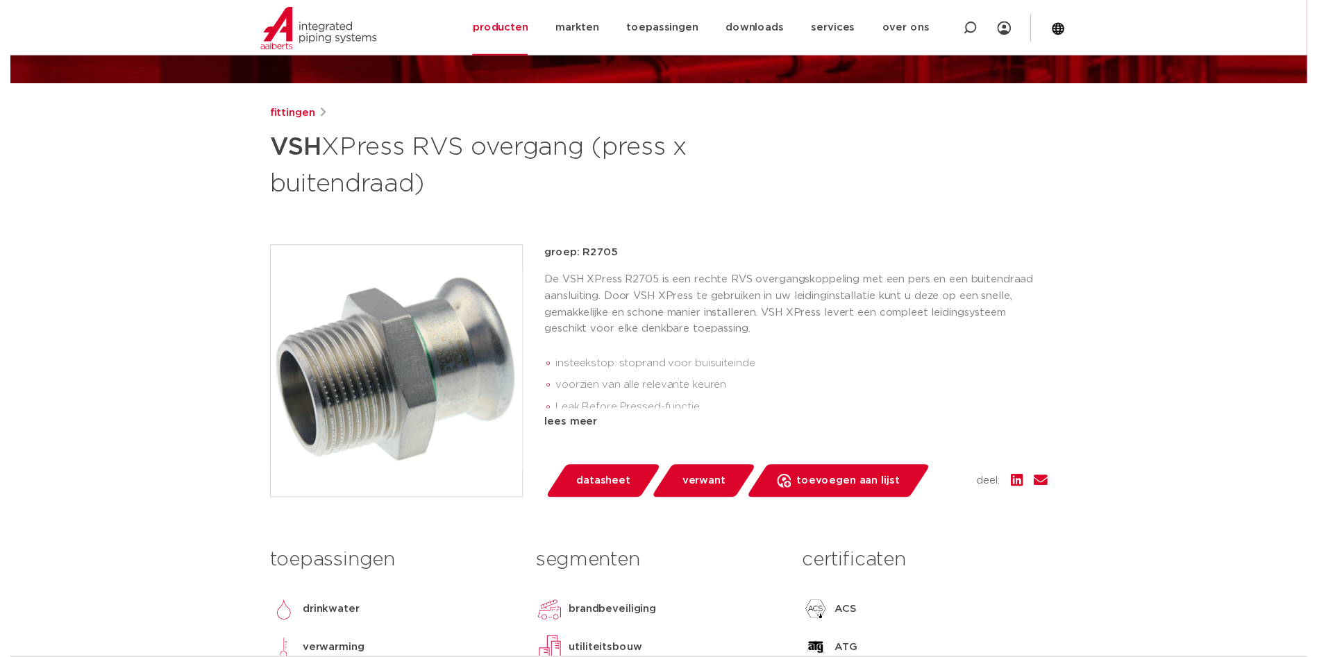
scroll to position [208, 0]
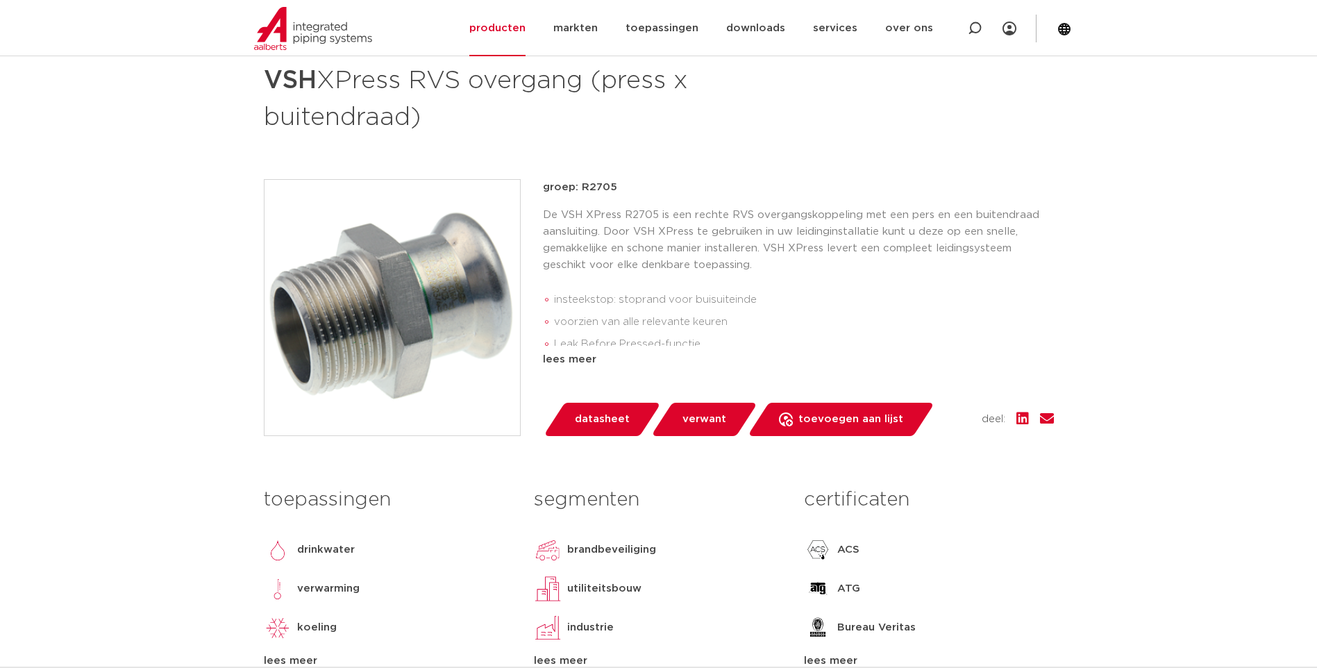
click at [596, 420] on span "datasheet" at bounding box center [602, 419] width 55 height 22
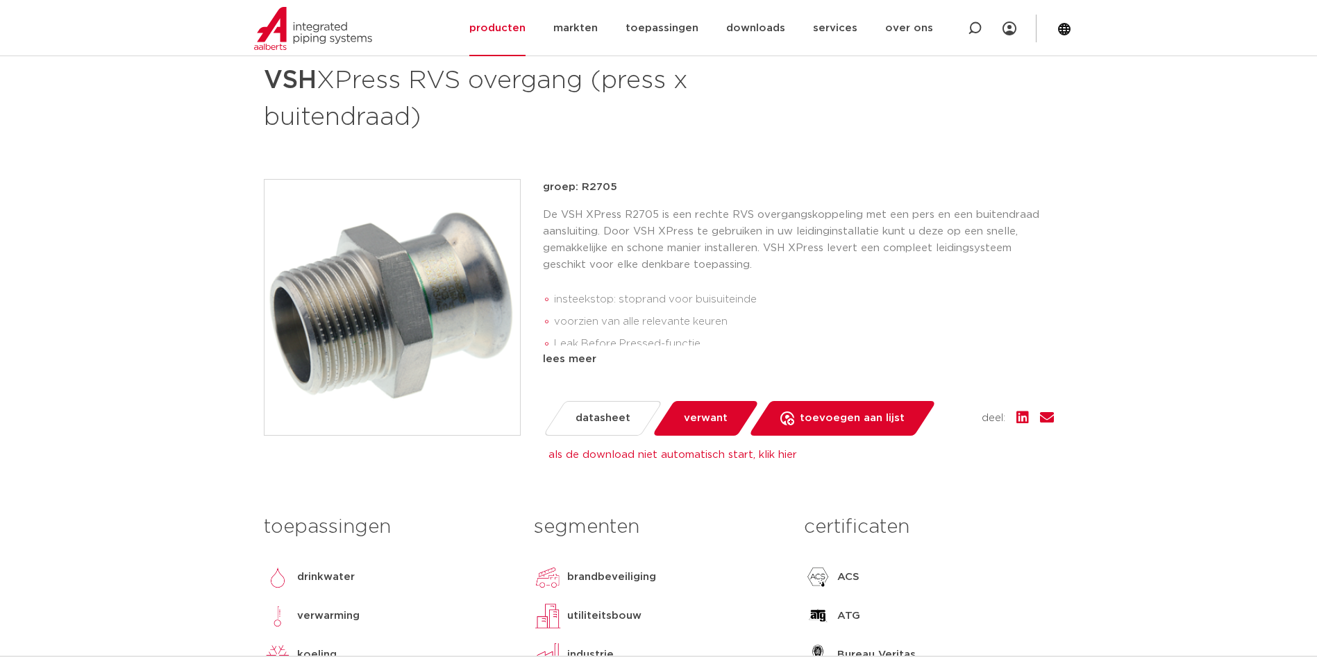
click at [601, 421] on span "datasheet" at bounding box center [603, 419] width 55 height 22
click at [605, 417] on span "datasheet" at bounding box center [603, 419] width 55 height 22
click at [695, 455] on link "als de download niet automatisch start, klik hier" at bounding box center [672, 455] width 249 height 10
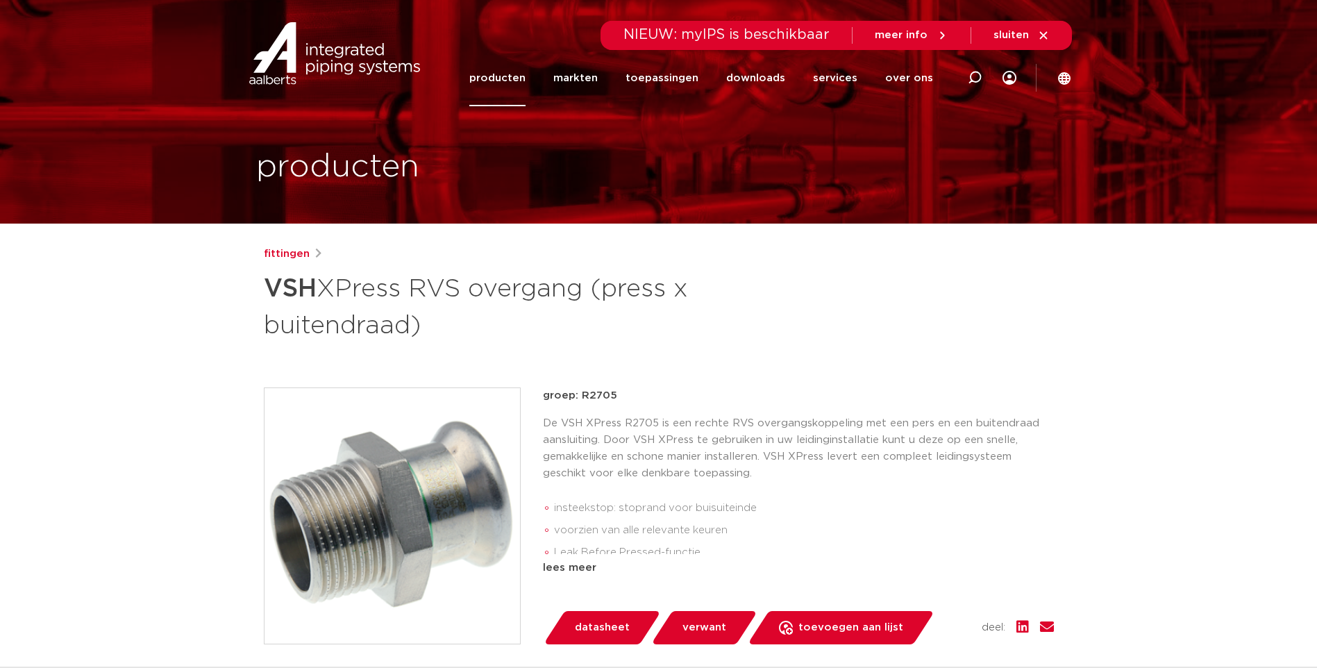
click at [503, 83] on link "producten" at bounding box center [497, 78] width 56 height 56
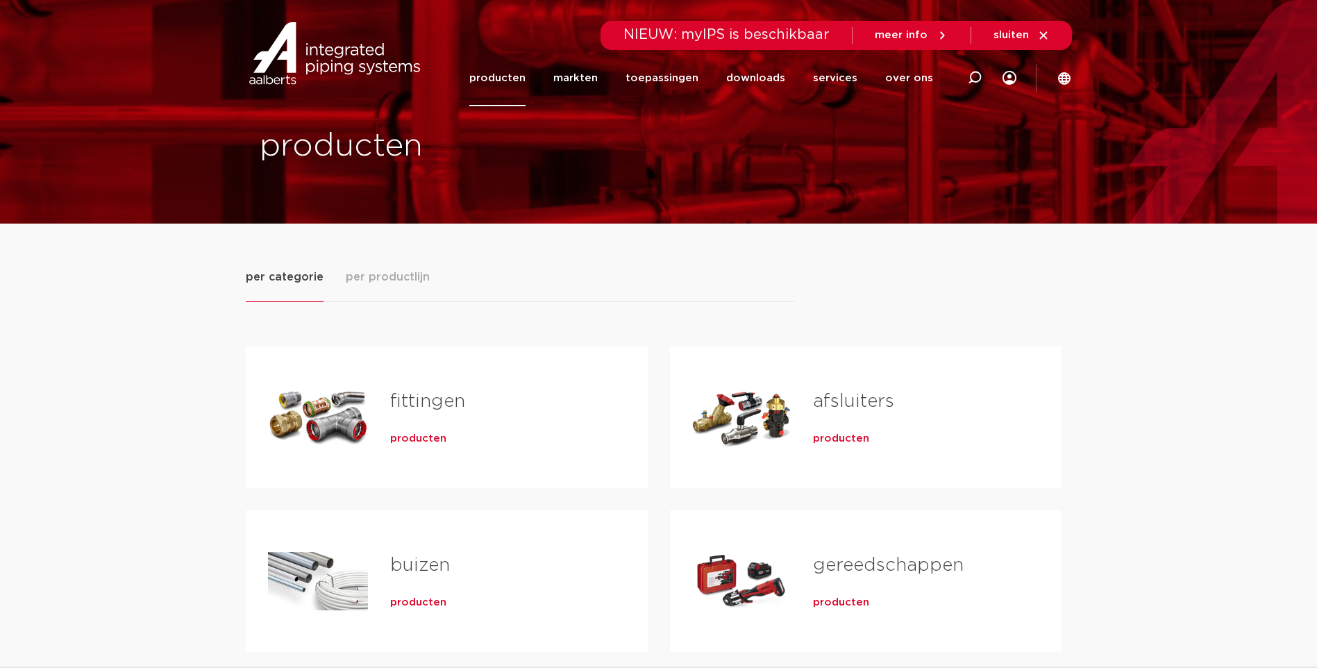
click at [410, 440] on span "producten" at bounding box center [418, 439] width 56 height 14
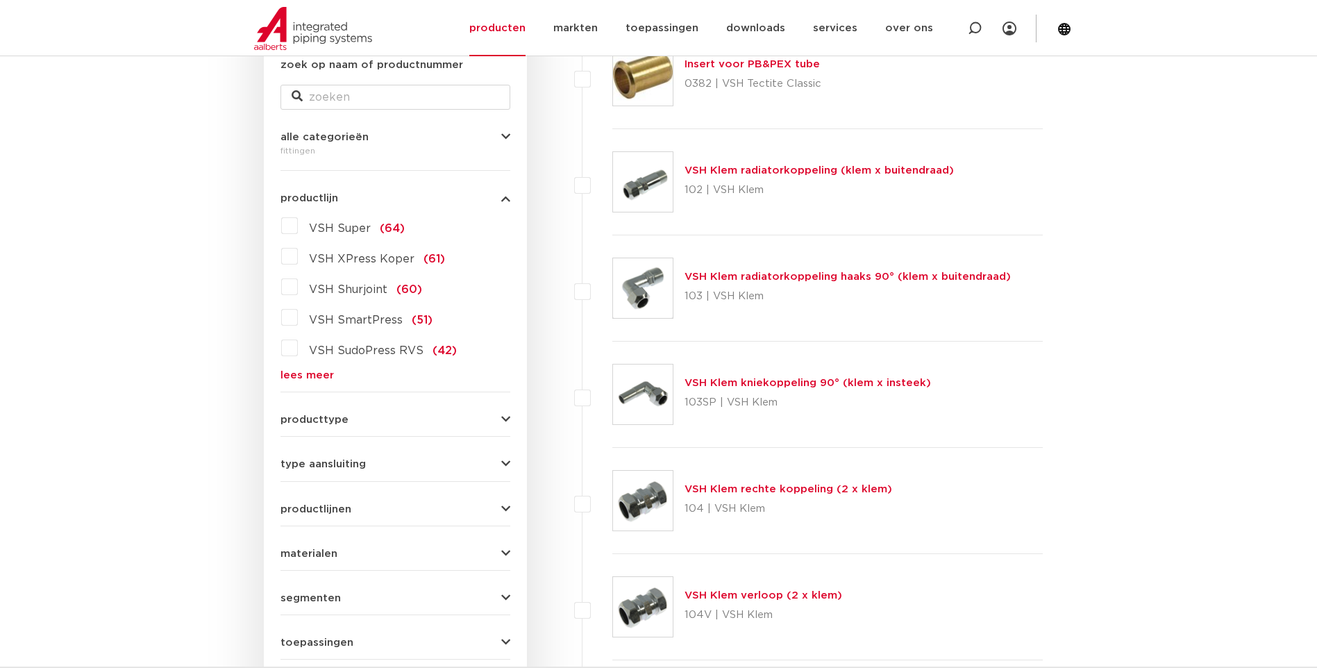
click at [296, 378] on link "lees meer" at bounding box center [395, 375] width 230 height 10
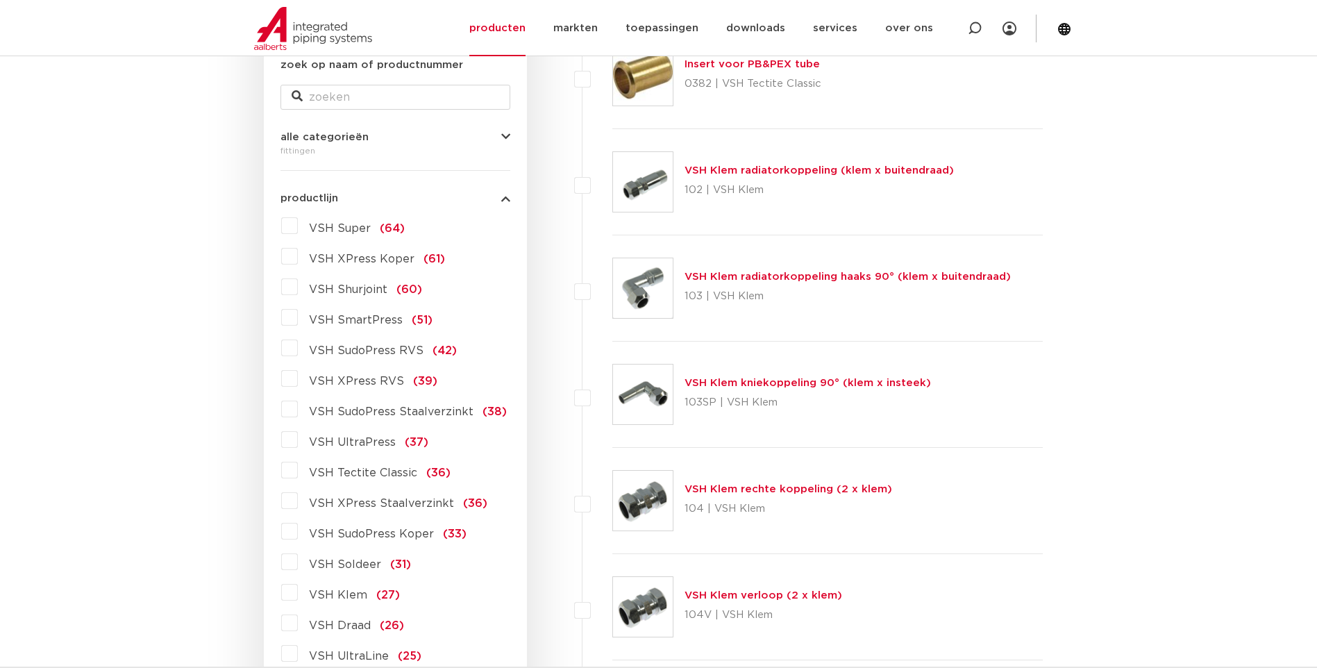
click at [298, 380] on label "VSH XPress RVS (39)" at bounding box center [368, 378] width 140 height 22
click at [0, 0] on input "VSH XPress RVS (39)" at bounding box center [0, 0] width 0 height 0
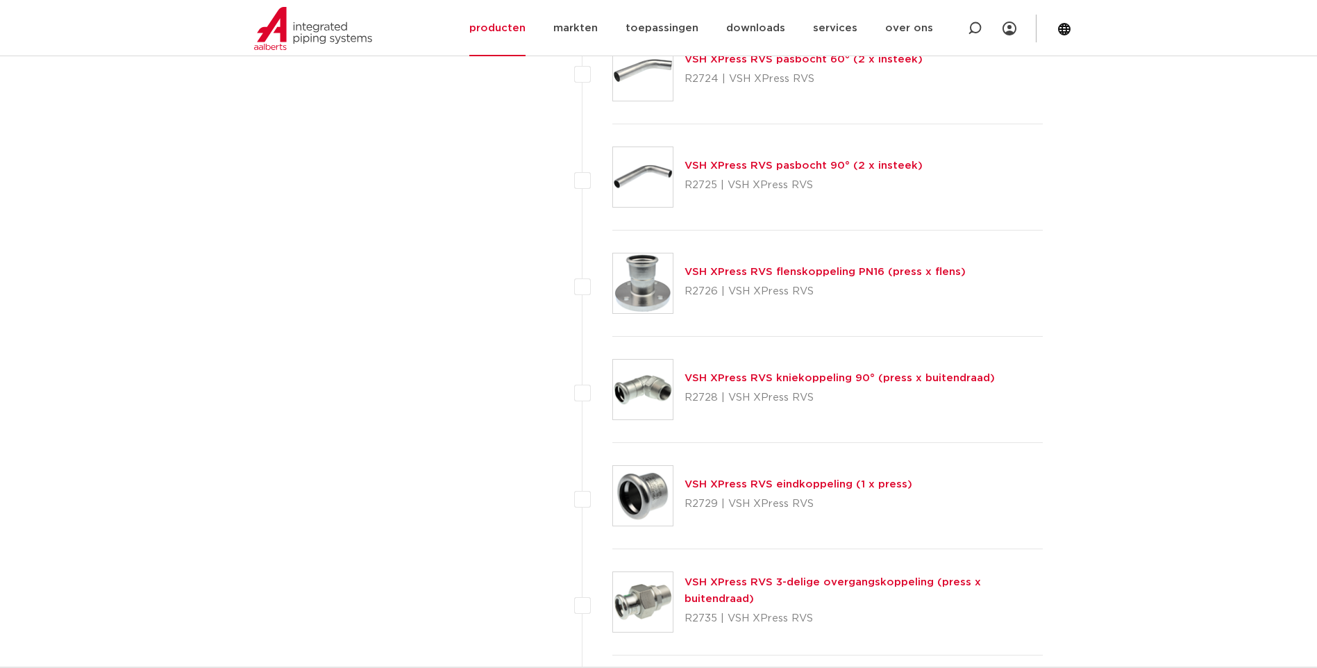
scroll to position [2361, 0]
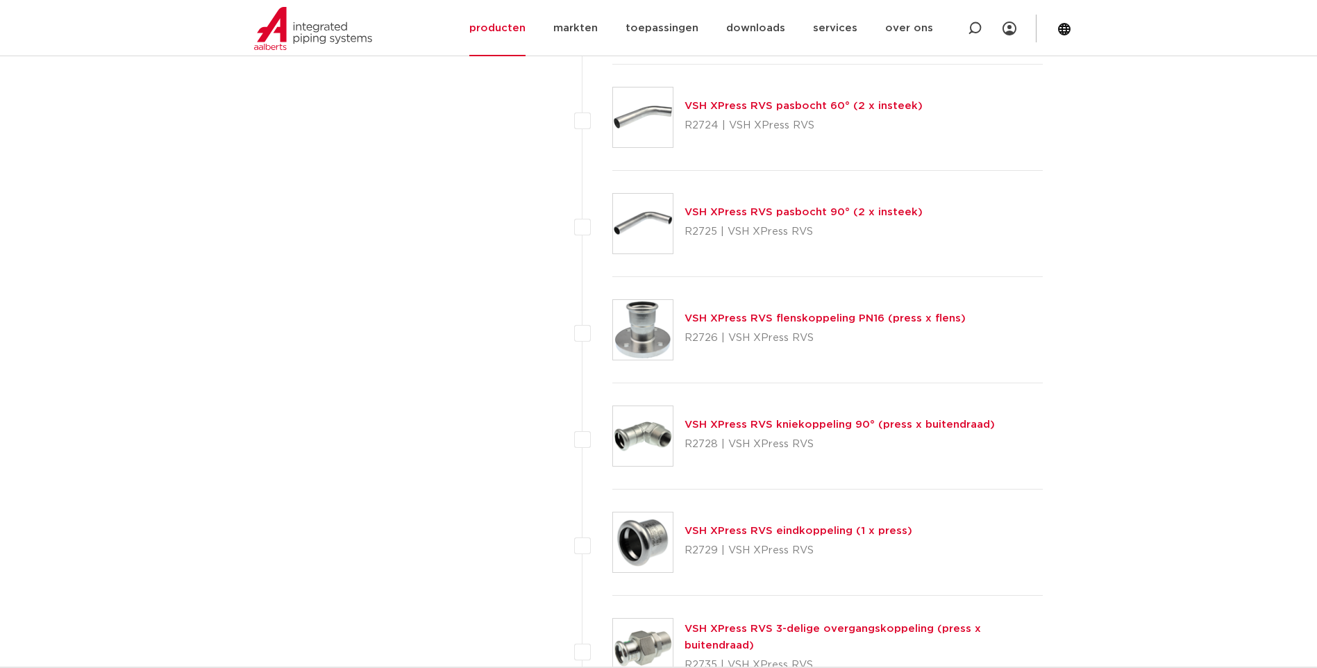
click at [726, 318] on link "VSH XPress RVS flenskoppeling PN16 (press x flens)" at bounding box center [825, 318] width 281 height 10
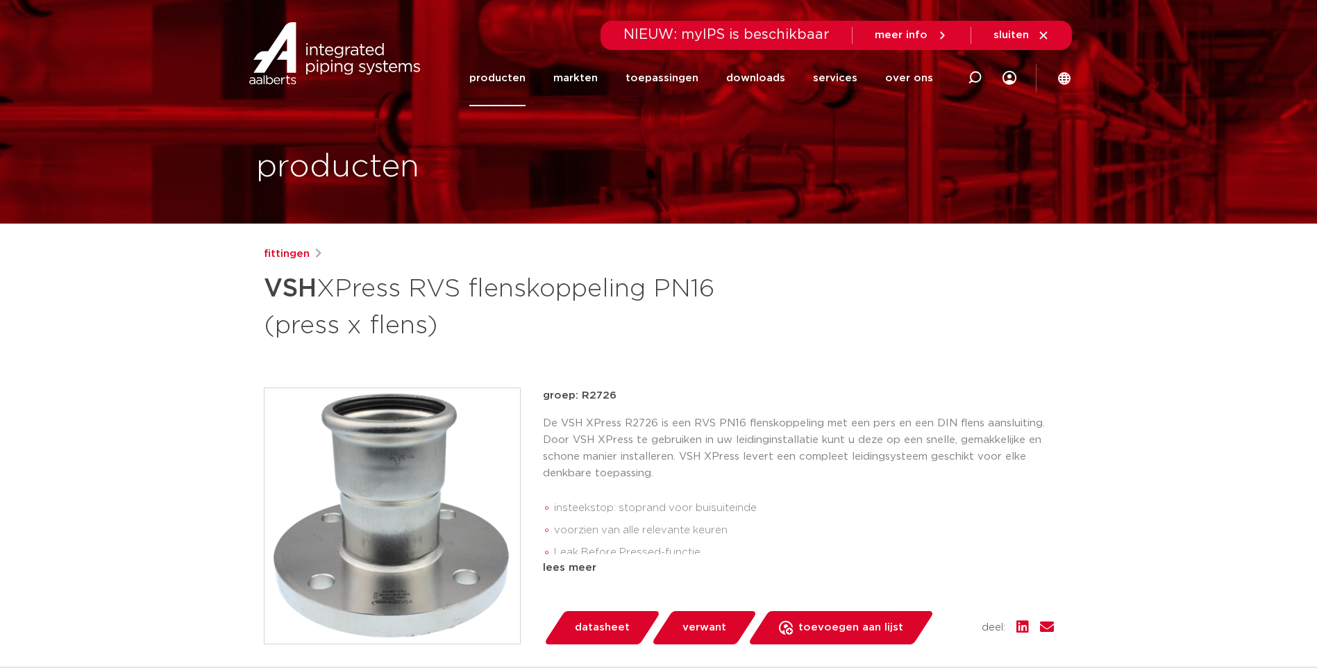
click at [596, 624] on span "datasheet" at bounding box center [602, 628] width 55 height 22
drag, startPoint x: 625, startPoint y: 396, endPoint x: 580, endPoint y: 403, distance: 45.8
click at [580, 403] on div "artikel: 6204121" at bounding box center [798, 395] width 511 height 17
copy p "6204121"
